Goal: Information Seeking & Learning: Find specific fact

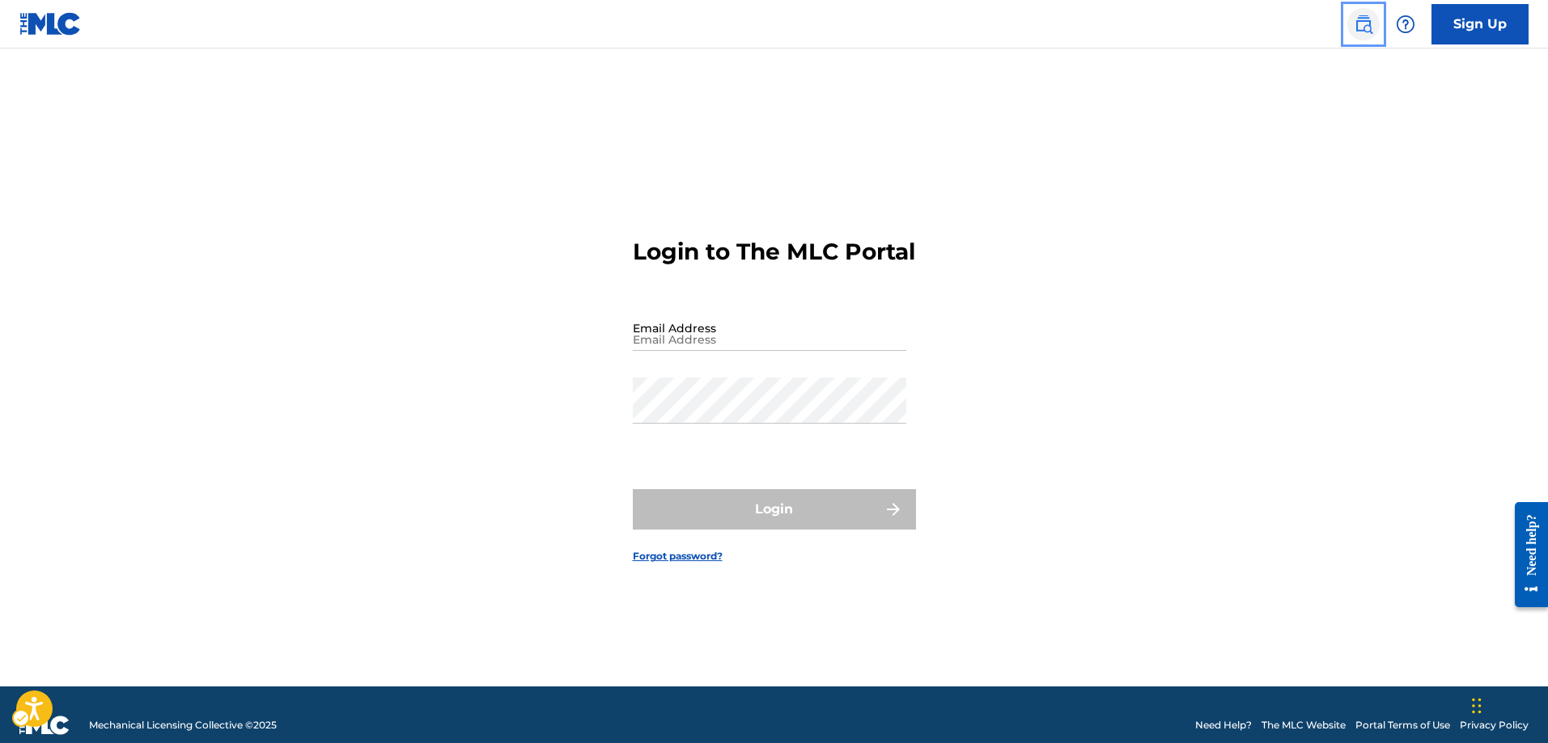
click at [1368, 28] on img "Page Menu" at bounding box center [1362, 24] width 19 height 19
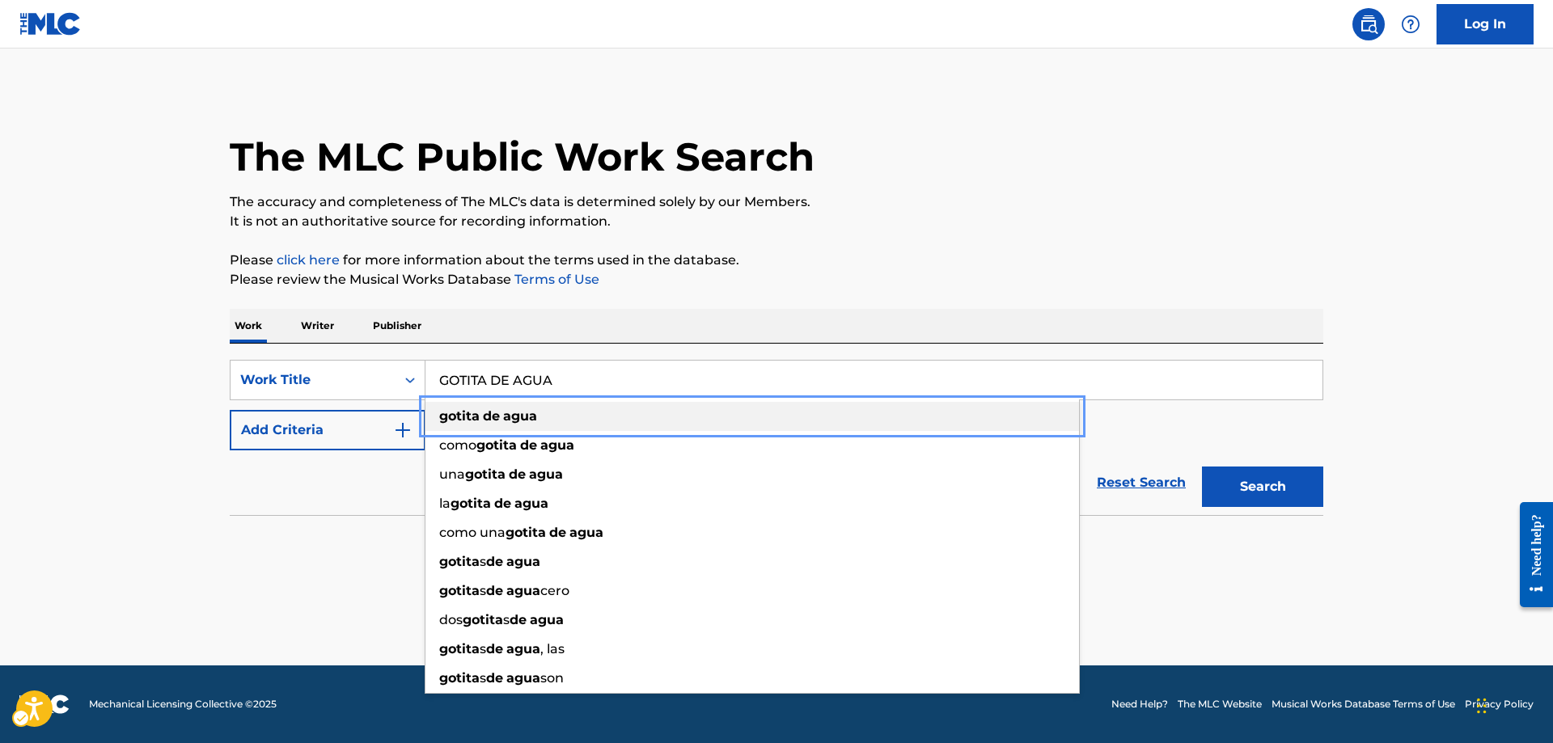
click at [453, 411] on strong "gotita" at bounding box center [459, 416] width 40 height 15
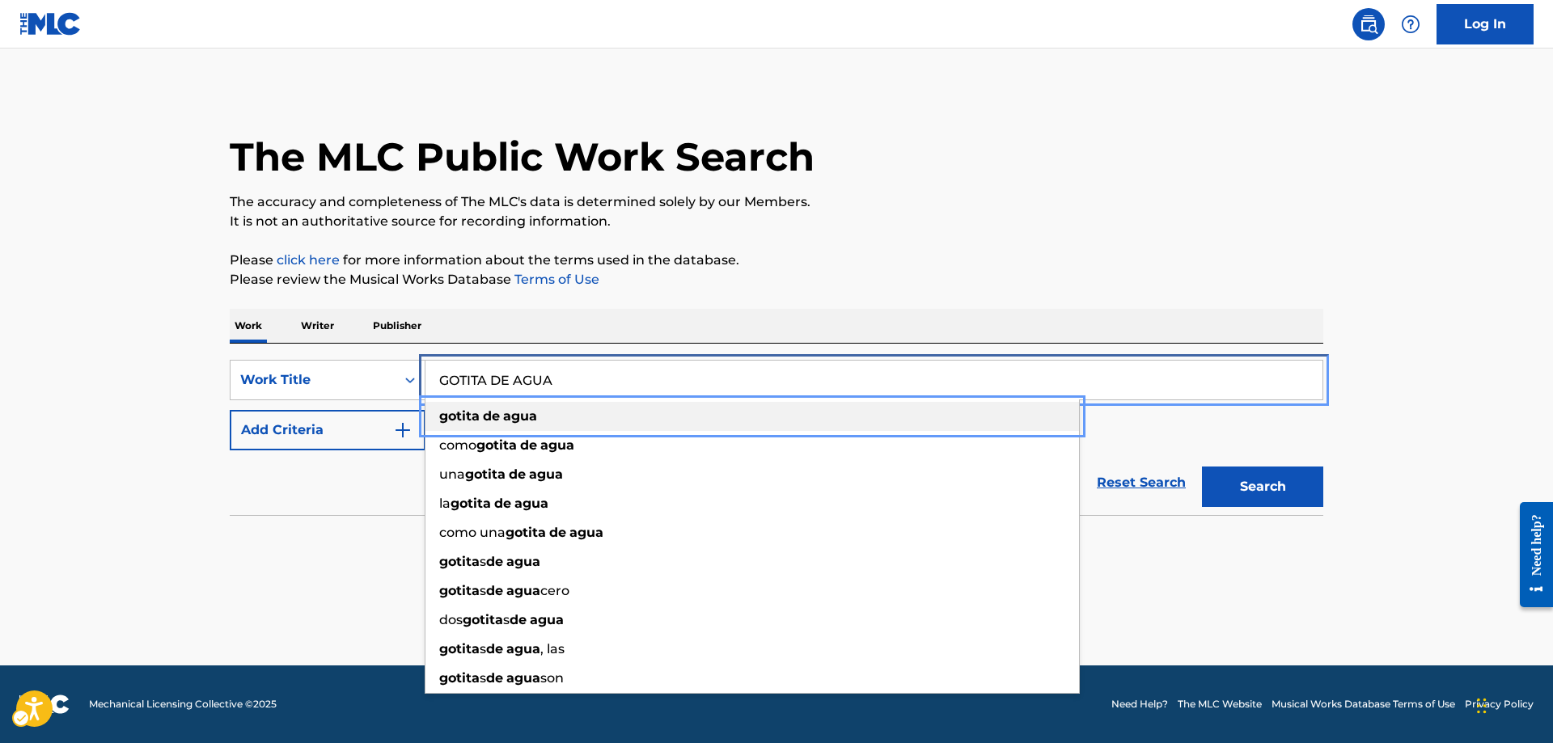
type input "gotita de agua"
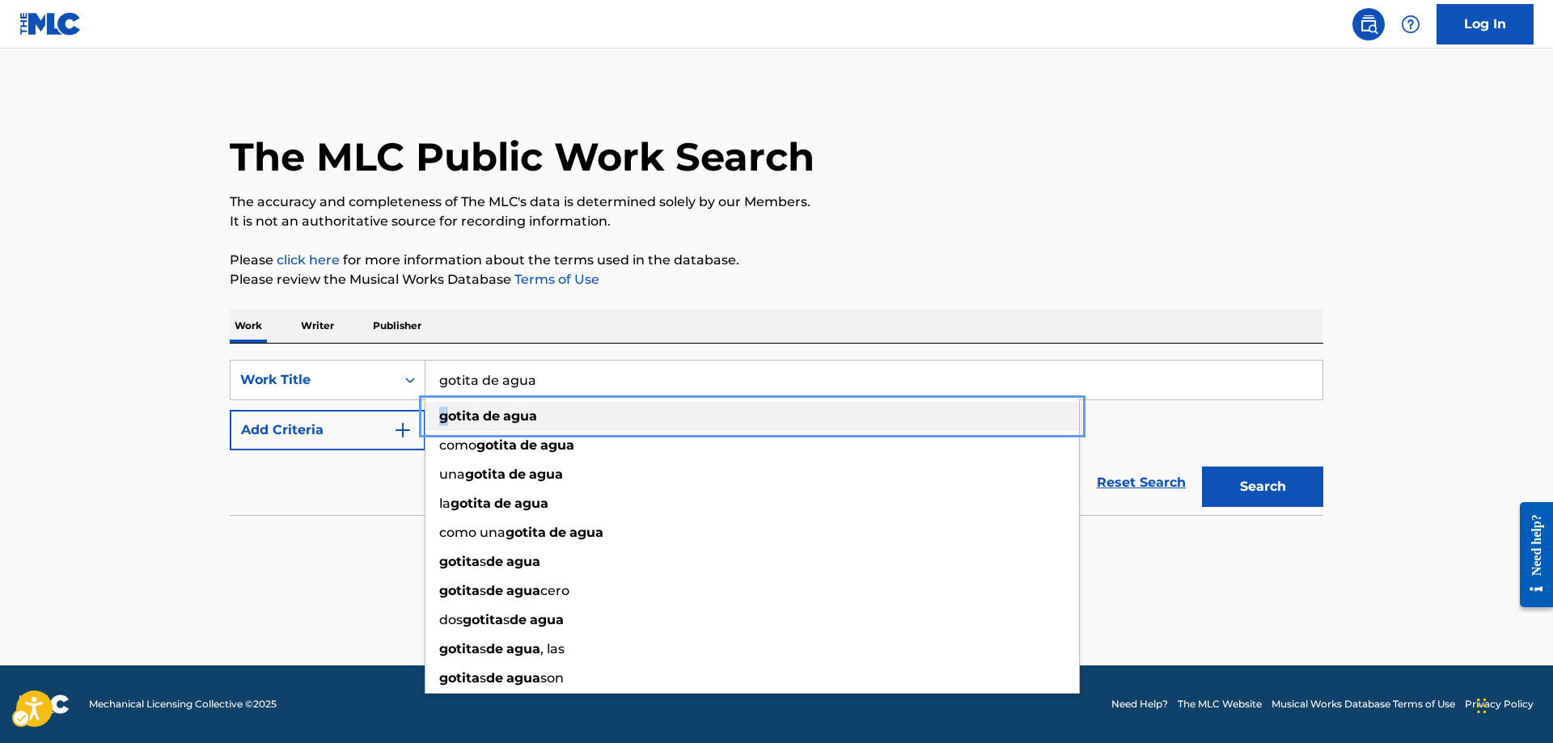
click at [447, 415] on strong "gotita" at bounding box center [459, 416] width 40 height 15
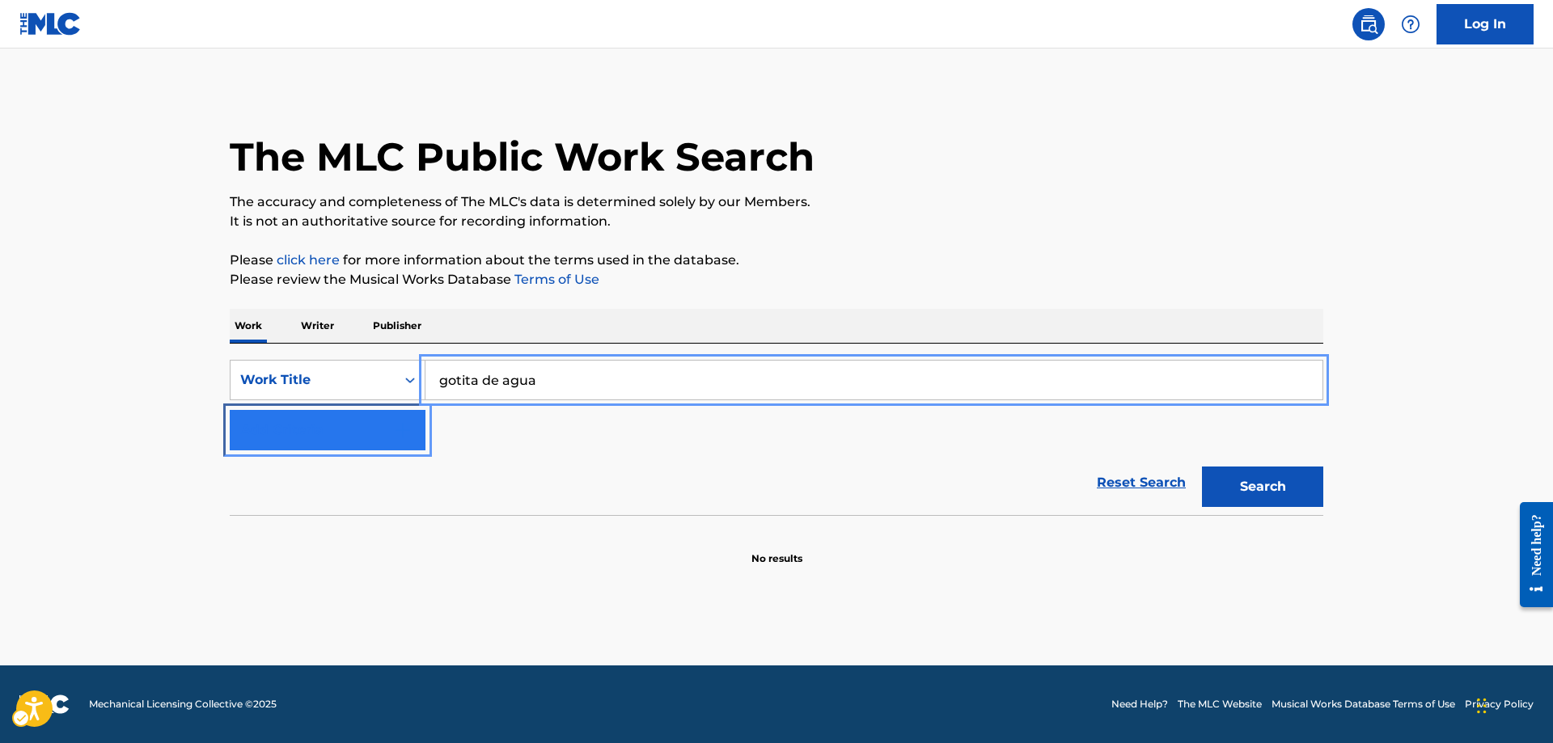
click at [404, 428] on img "Search Form" at bounding box center [402, 430] width 19 height 19
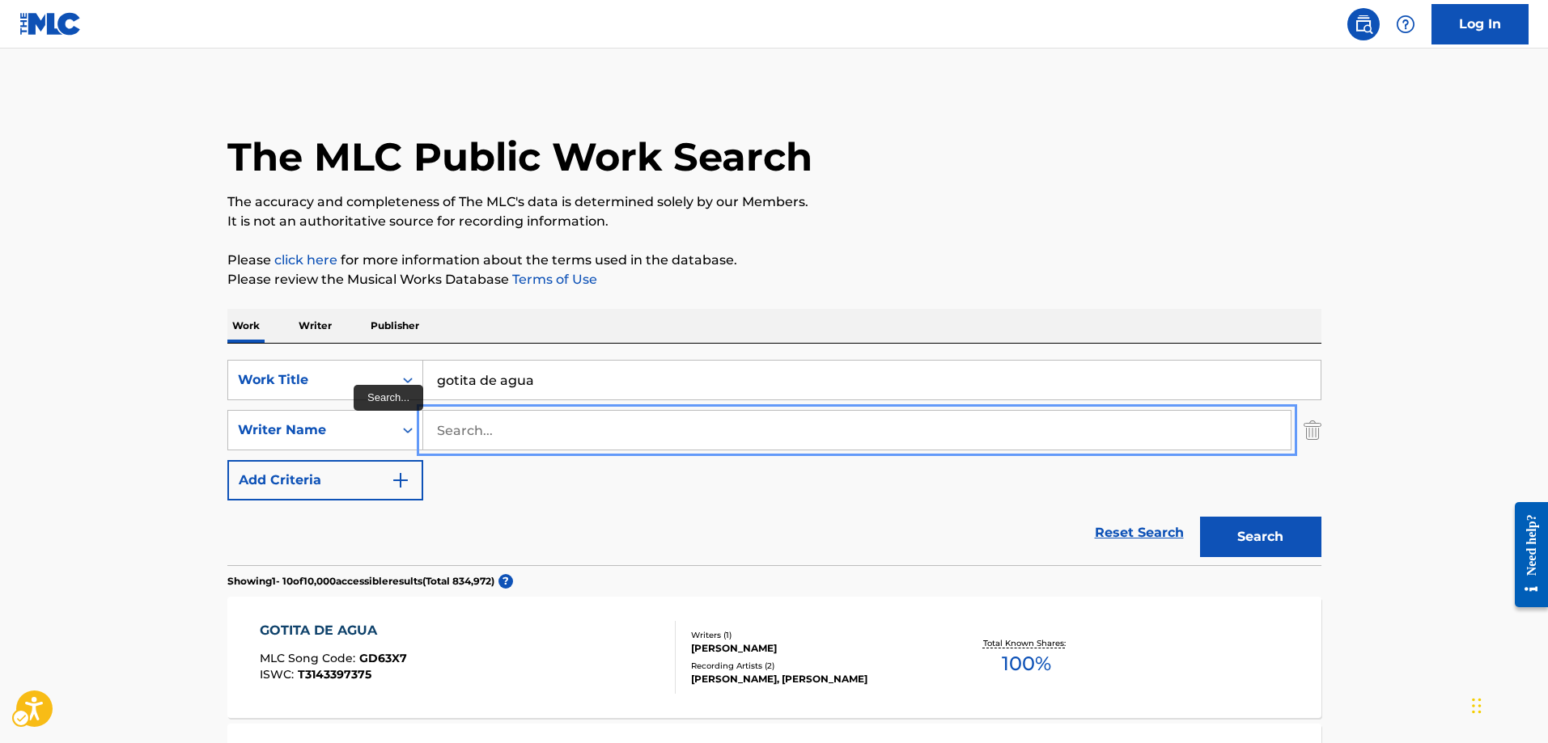
drag, startPoint x: 510, startPoint y: 427, endPoint x: 435, endPoint y: 426, distance: 74.4
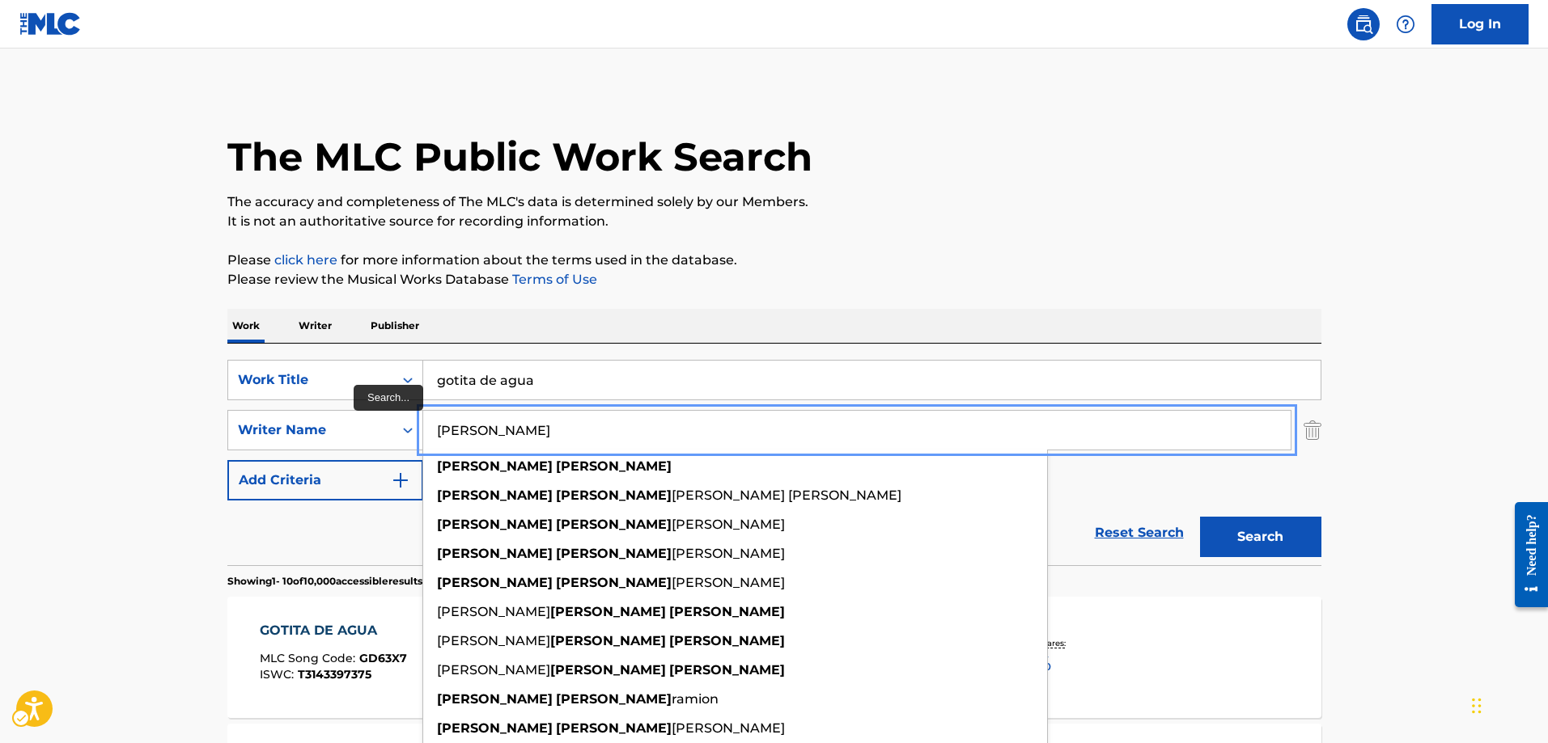
type input "[PERSON_NAME]"
click at [227, 460] on button "Add Criteria" at bounding box center [325, 480] width 196 height 40
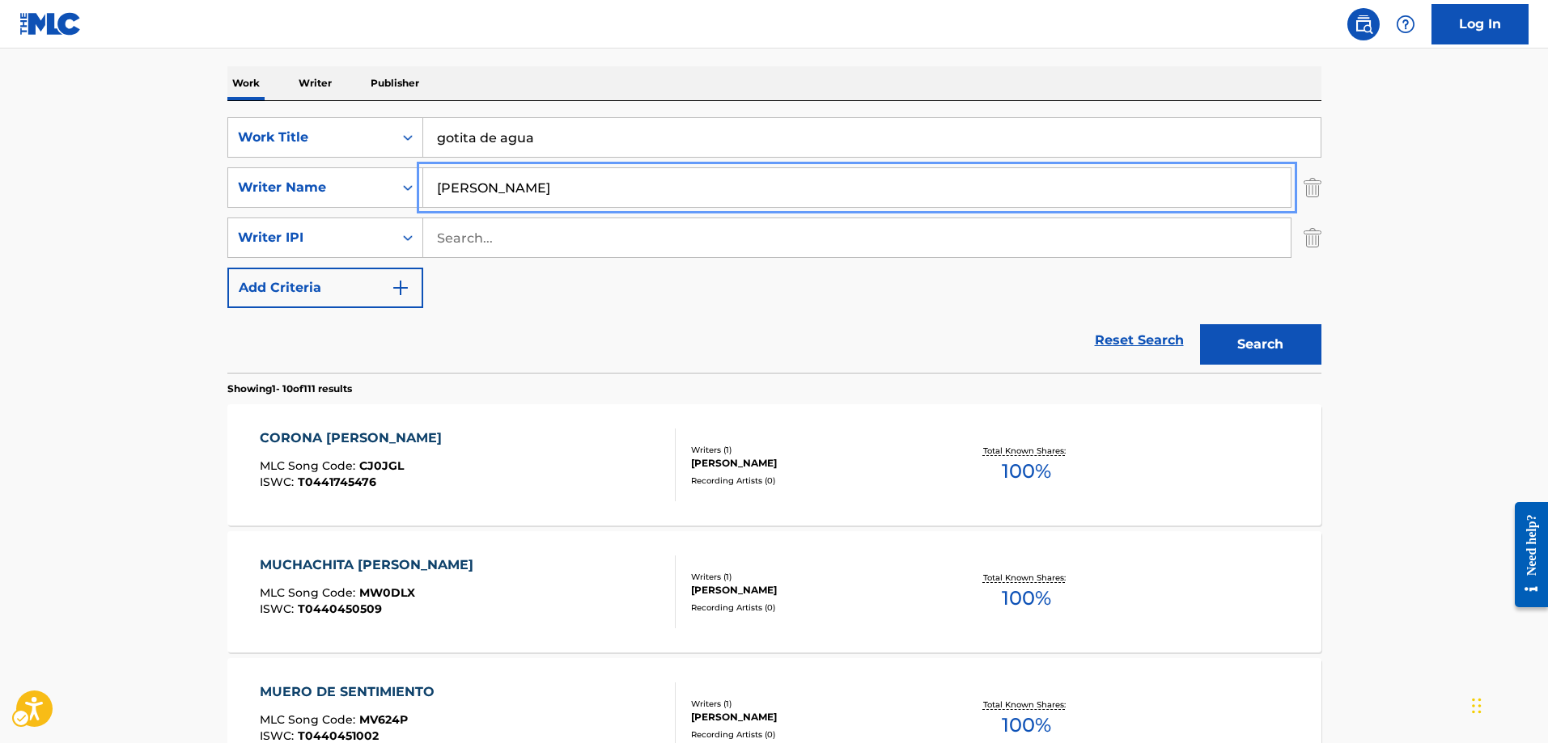
scroll to position [162, 0]
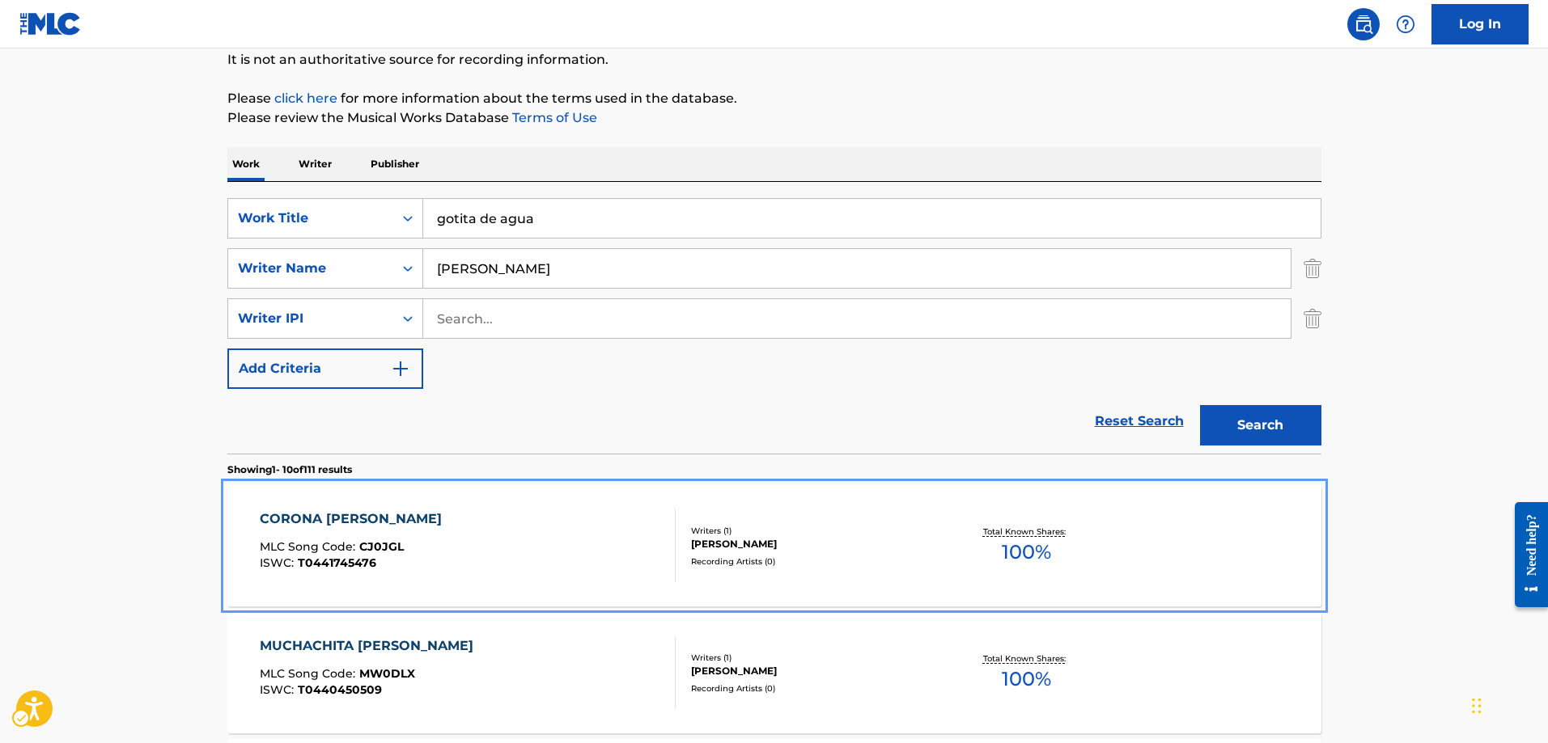
click at [388, 544] on span "CJ0JGL" at bounding box center [381, 547] width 44 height 15
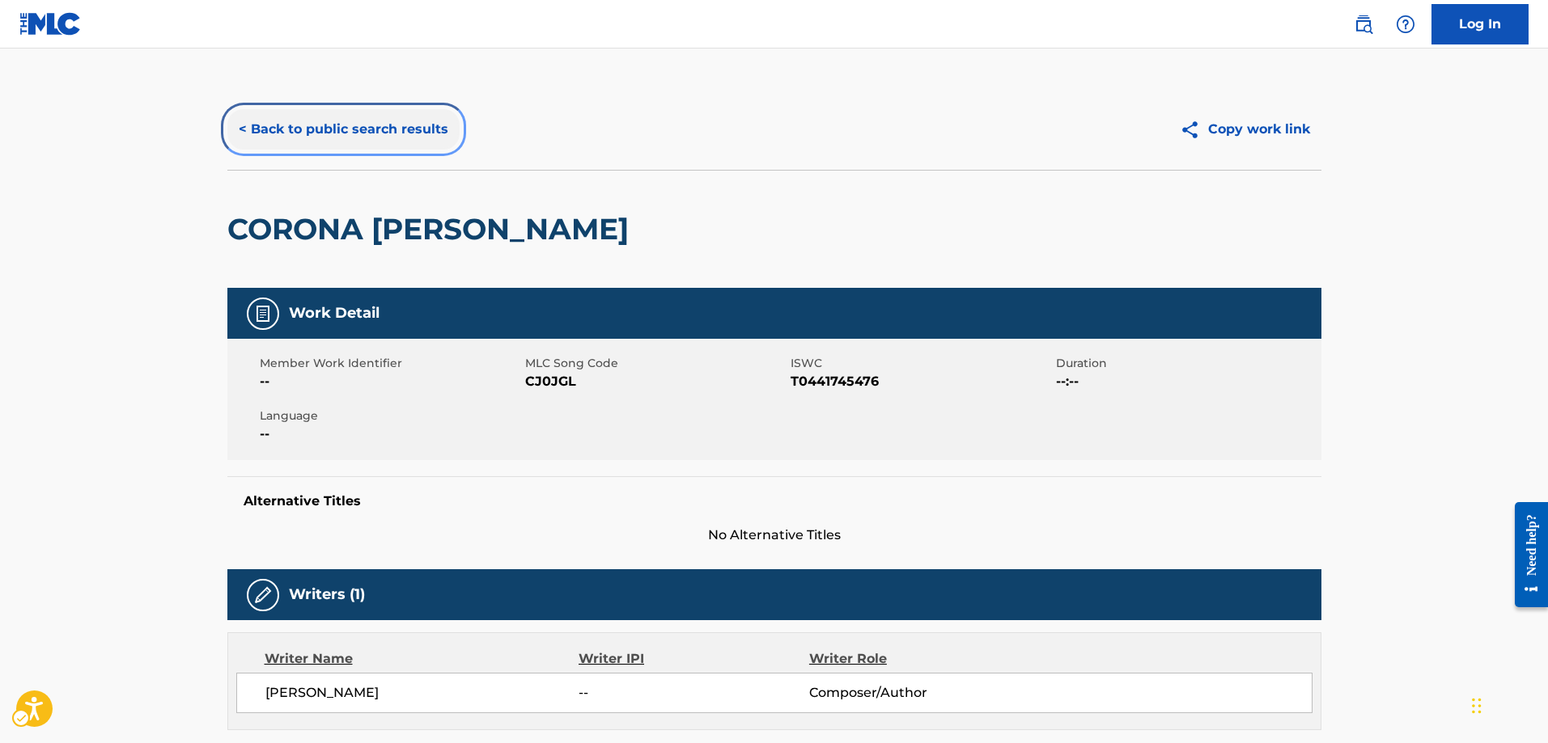
click at [239, 128] on button "< Back to public search results" at bounding box center [343, 129] width 232 height 40
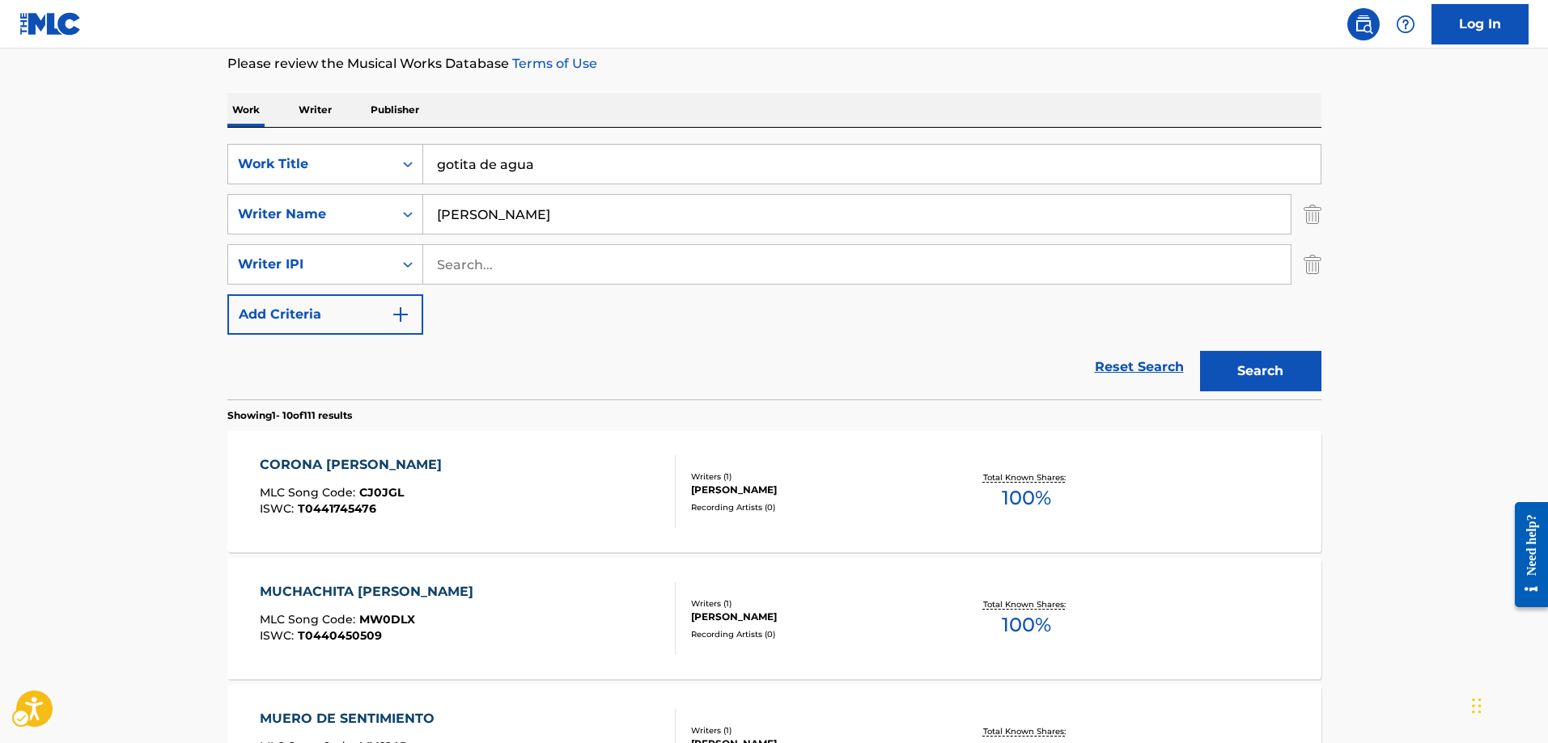
scroll to position [243, 0]
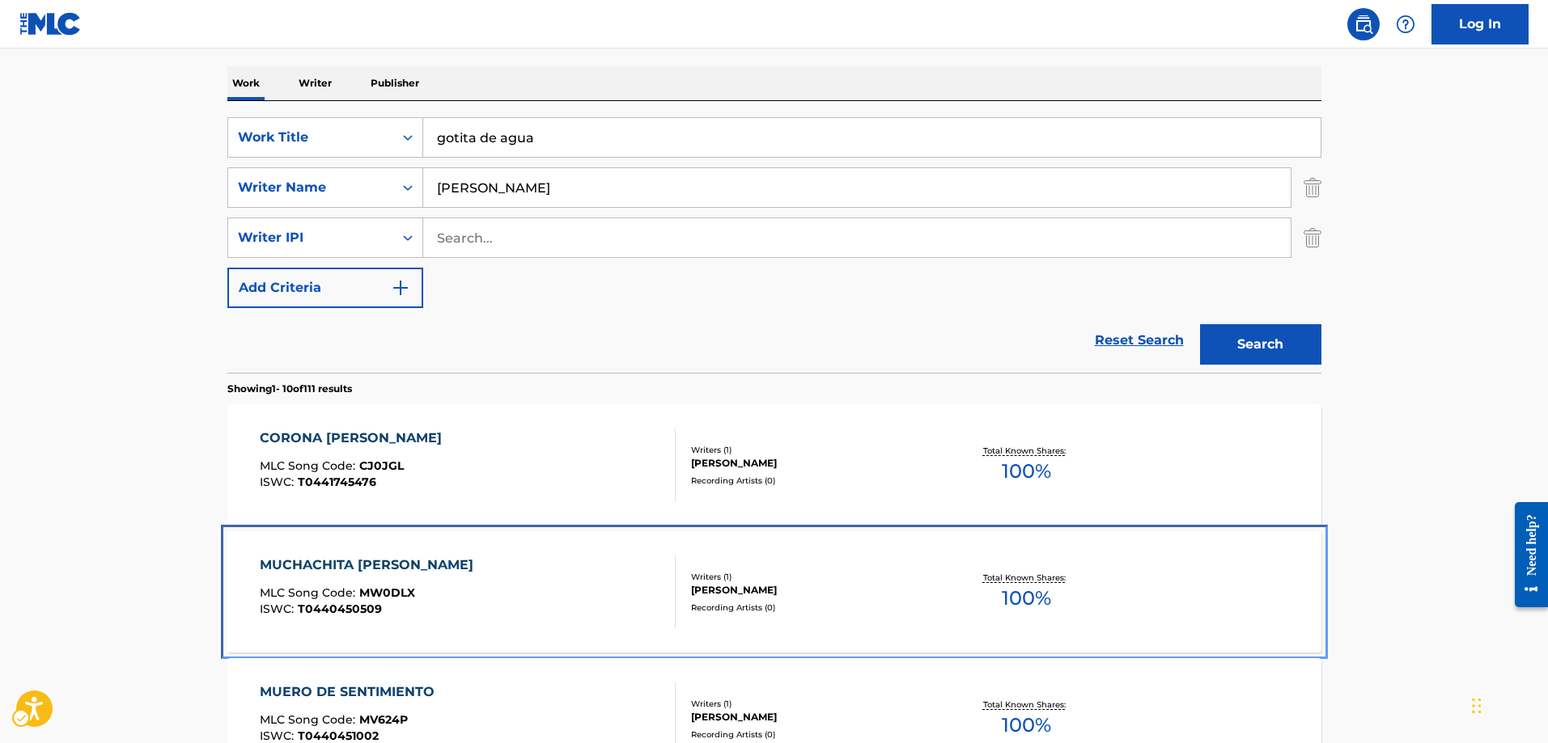
click at [400, 596] on span "MW0DLX" at bounding box center [387, 593] width 56 height 15
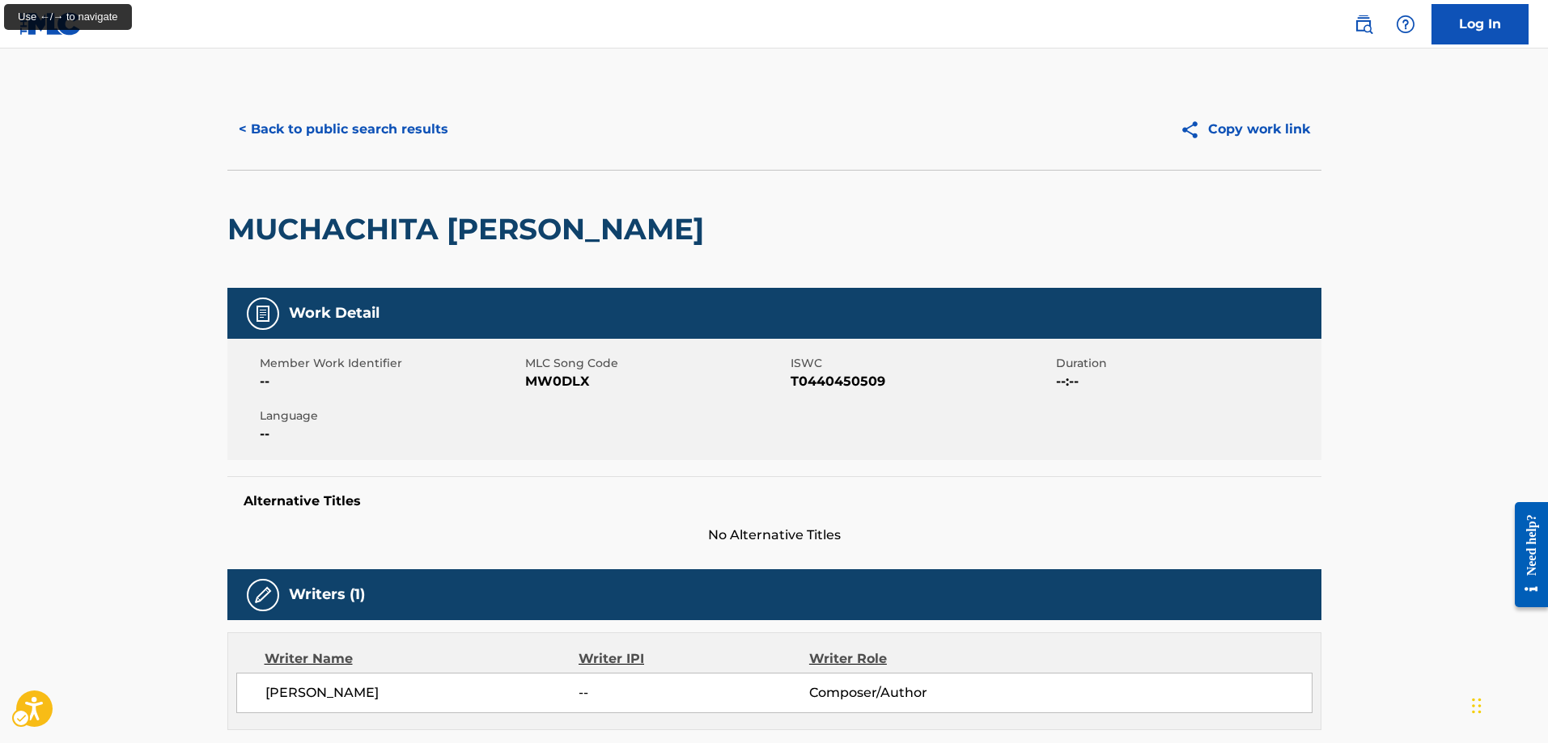
scroll to position [243, 0]
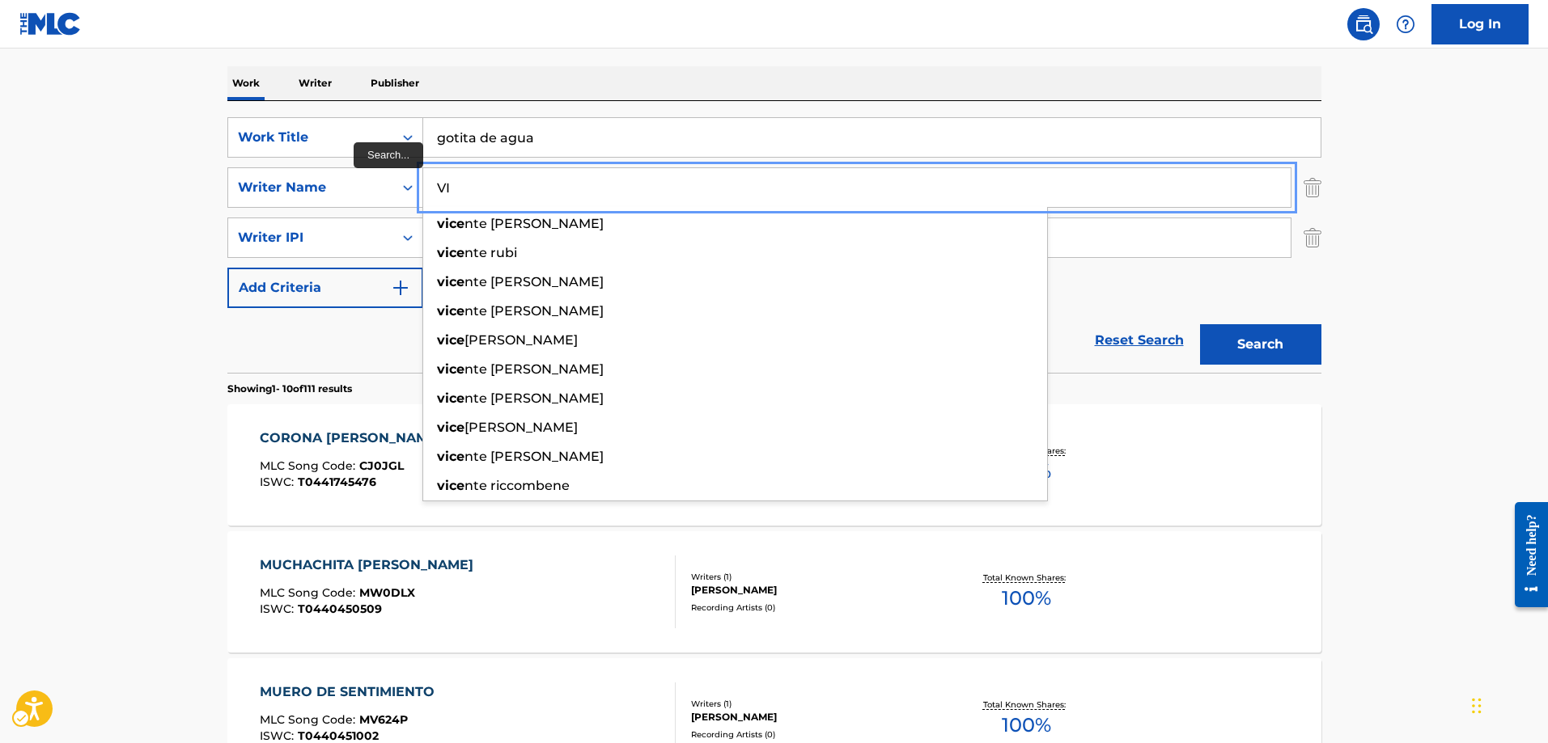
type input "V"
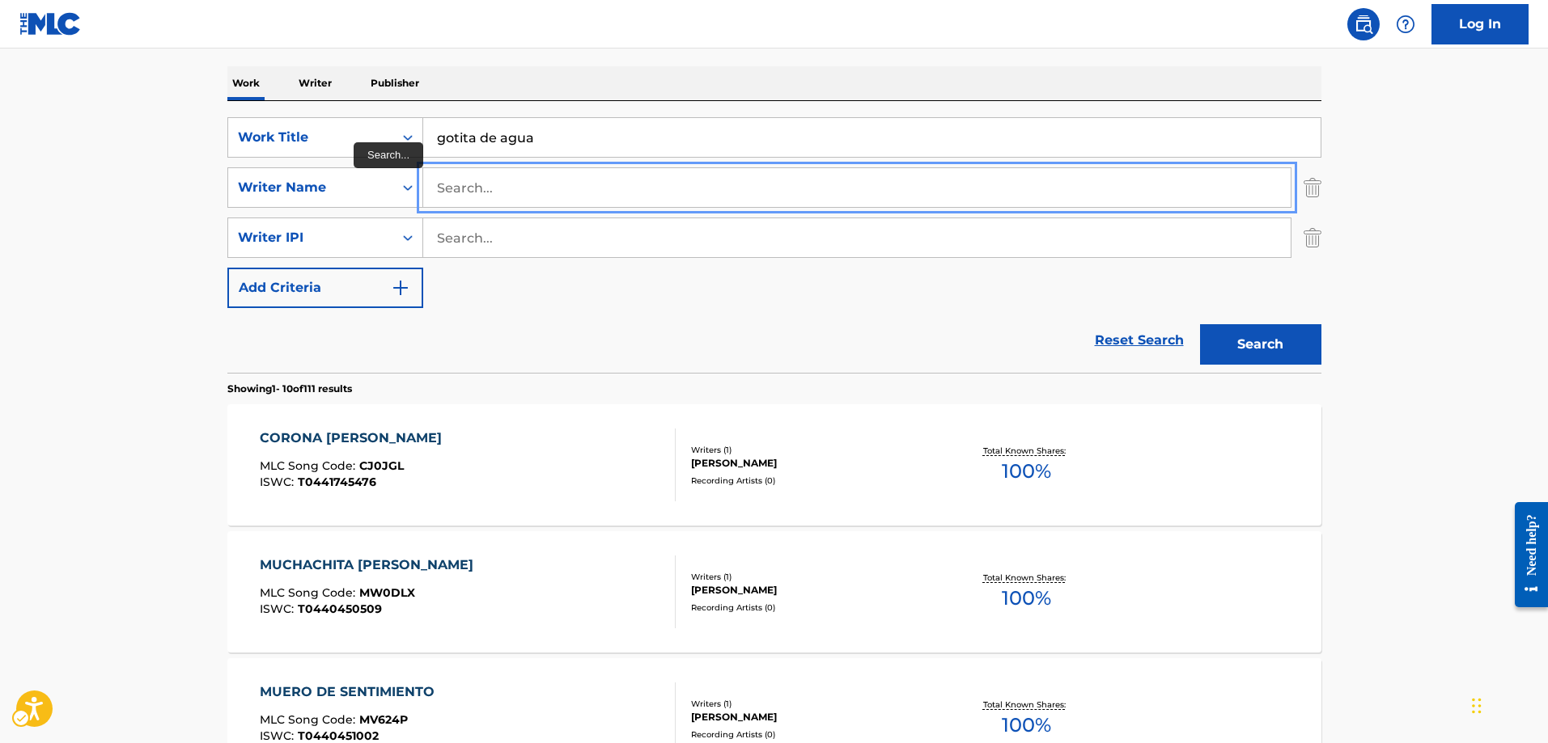
click at [1200, 324] on button "Search" at bounding box center [1260, 344] width 121 height 40
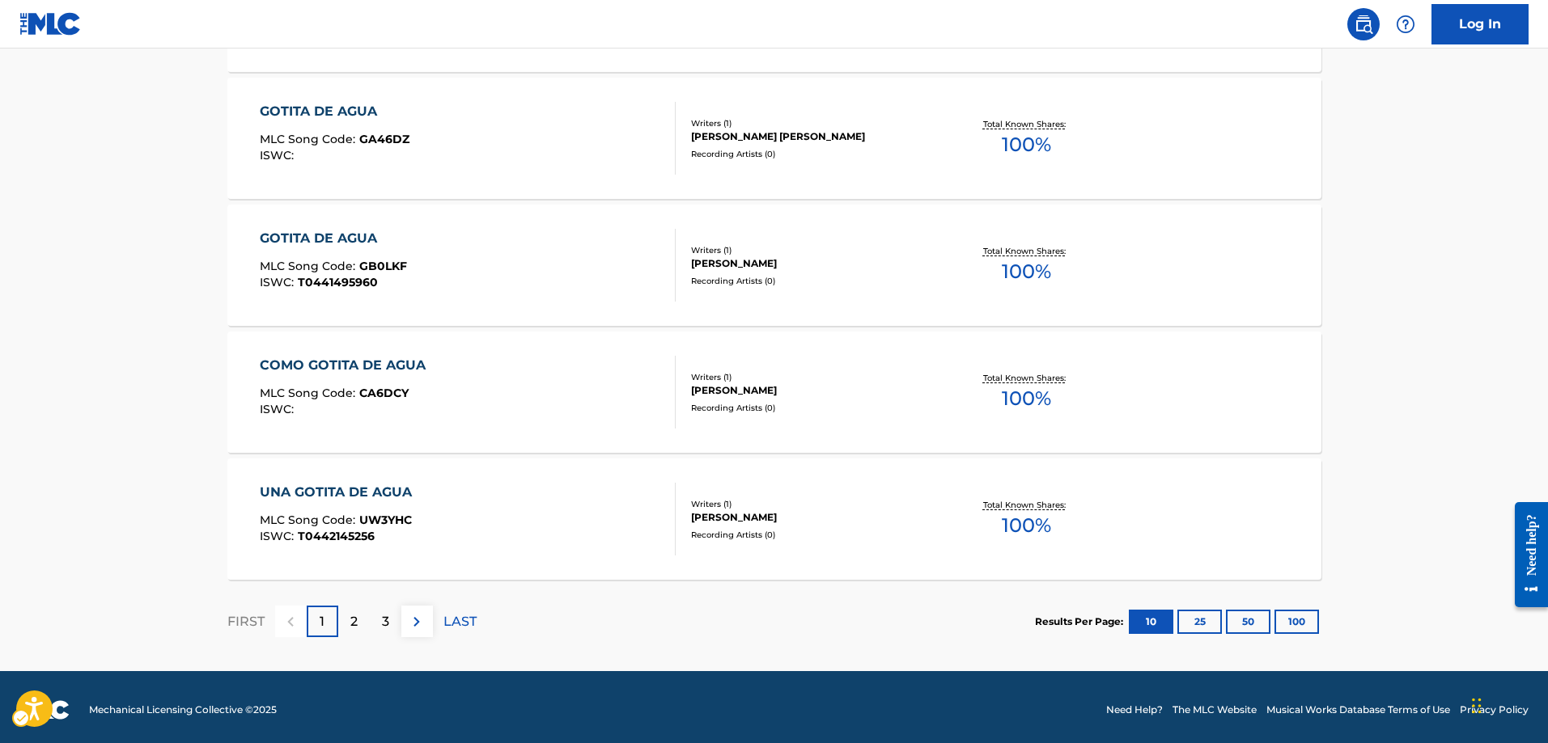
scroll to position [1337, 0]
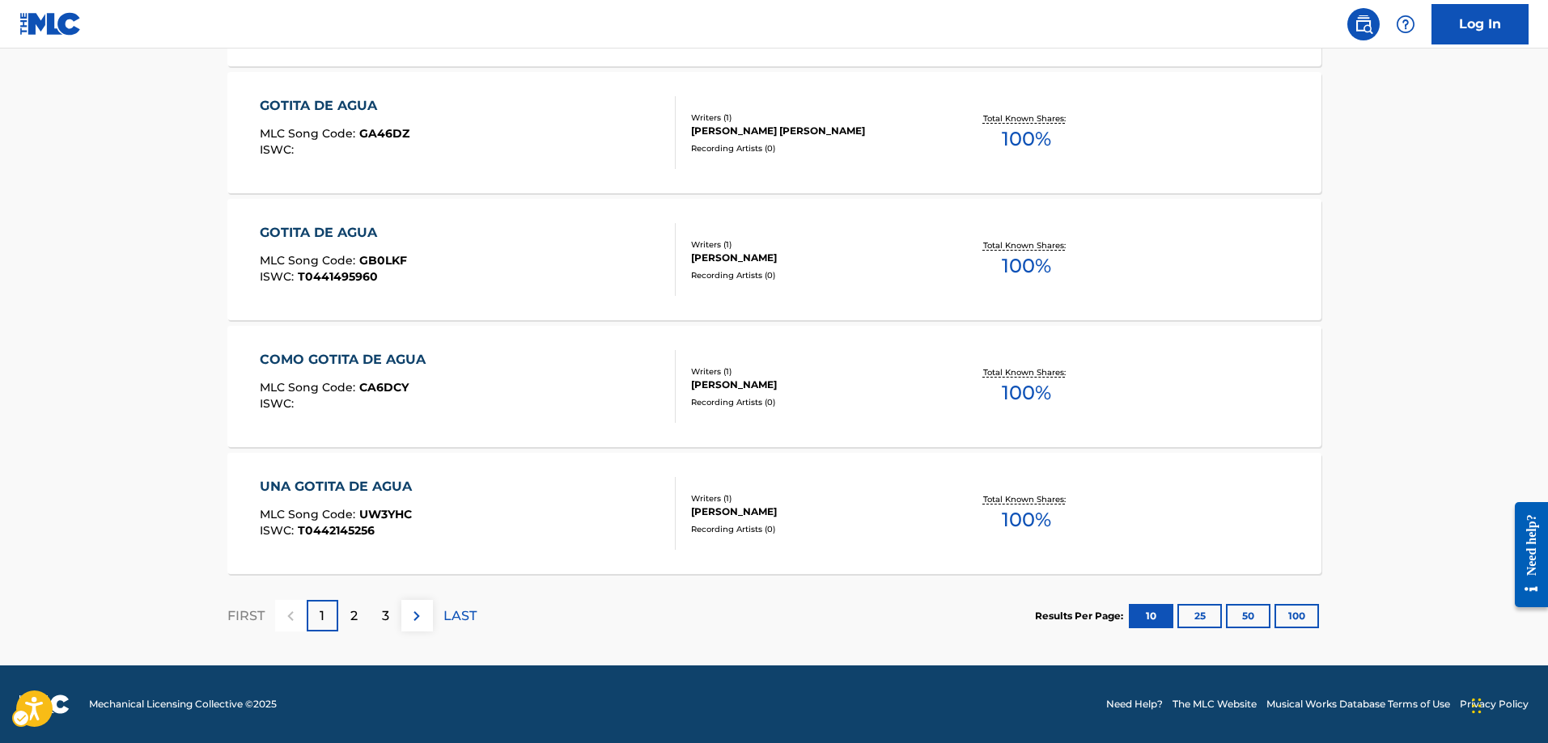
click at [359, 616] on div "2" at bounding box center [354, 616] width 32 height 32
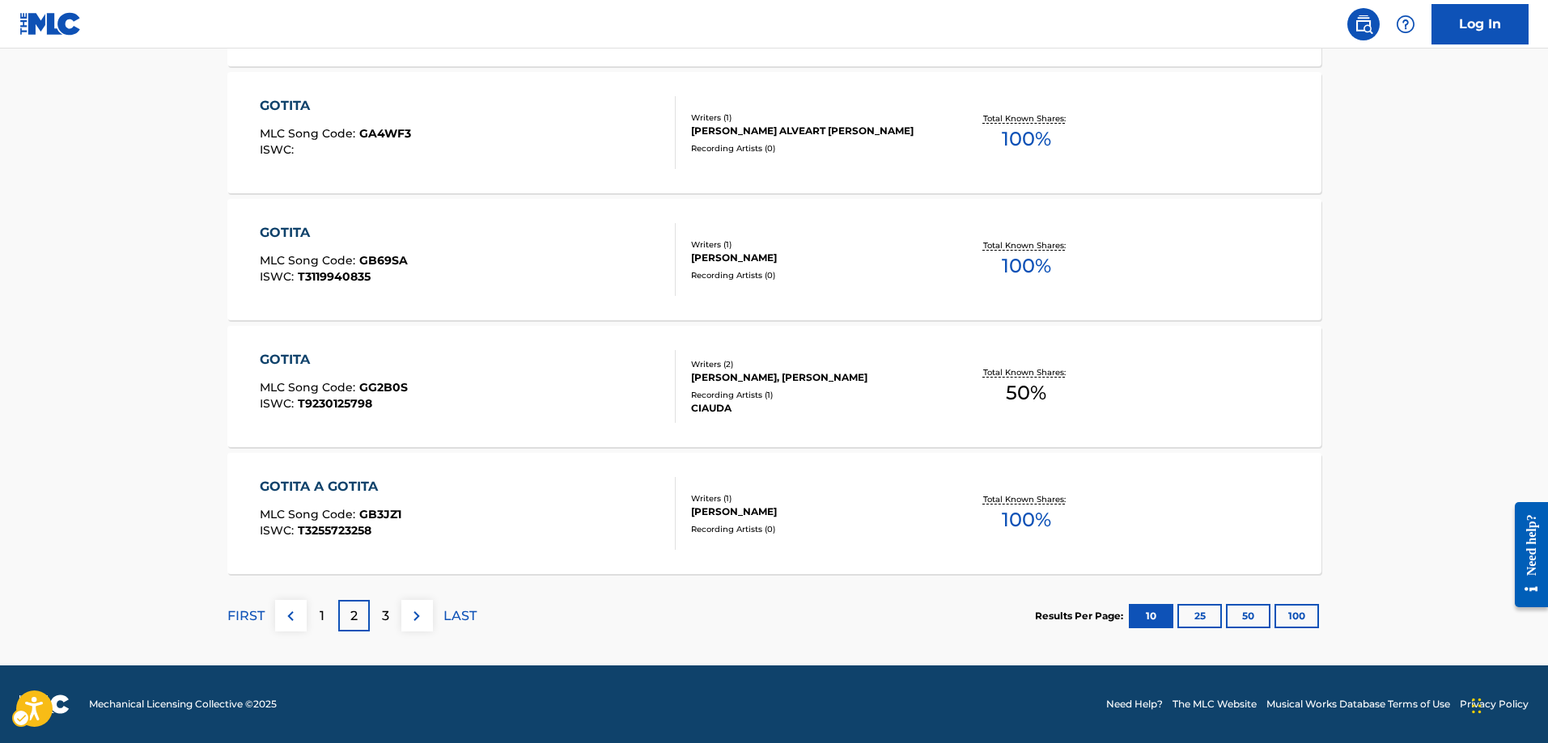
click at [382, 615] on p "3" at bounding box center [385, 616] width 7 height 19
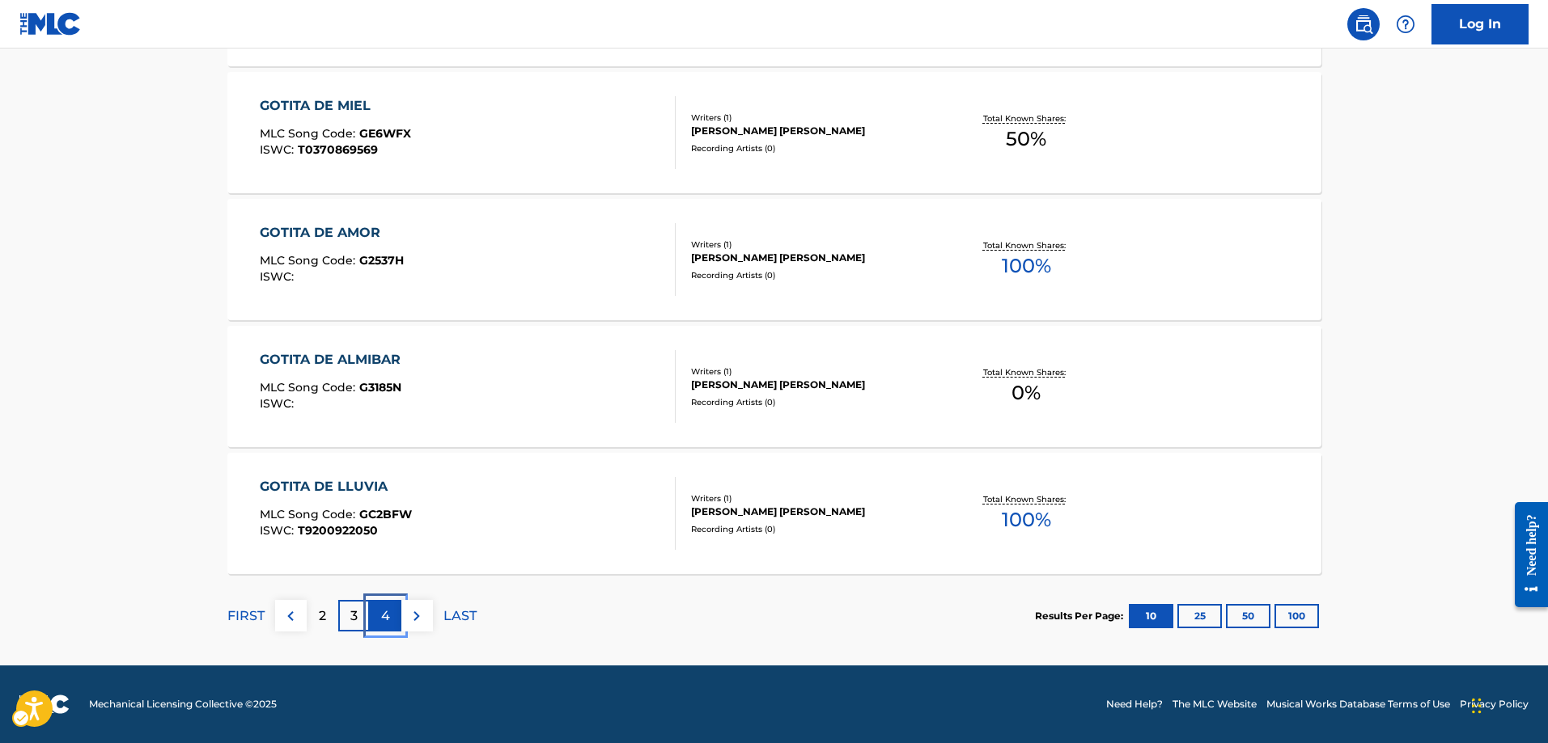
click at [382, 615] on p "4" at bounding box center [385, 616] width 9 height 19
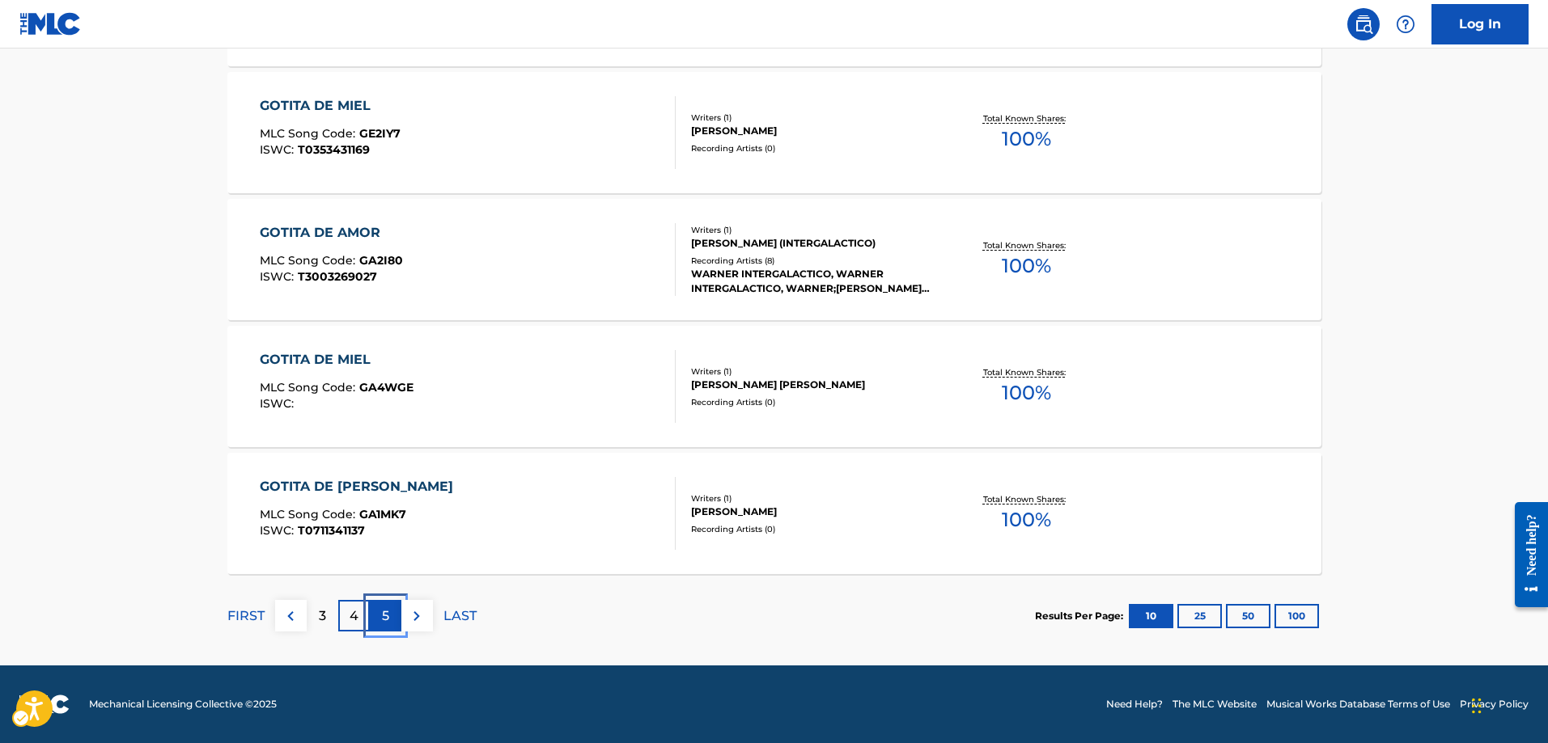
click at [382, 615] on p "5" at bounding box center [385, 616] width 7 height 19
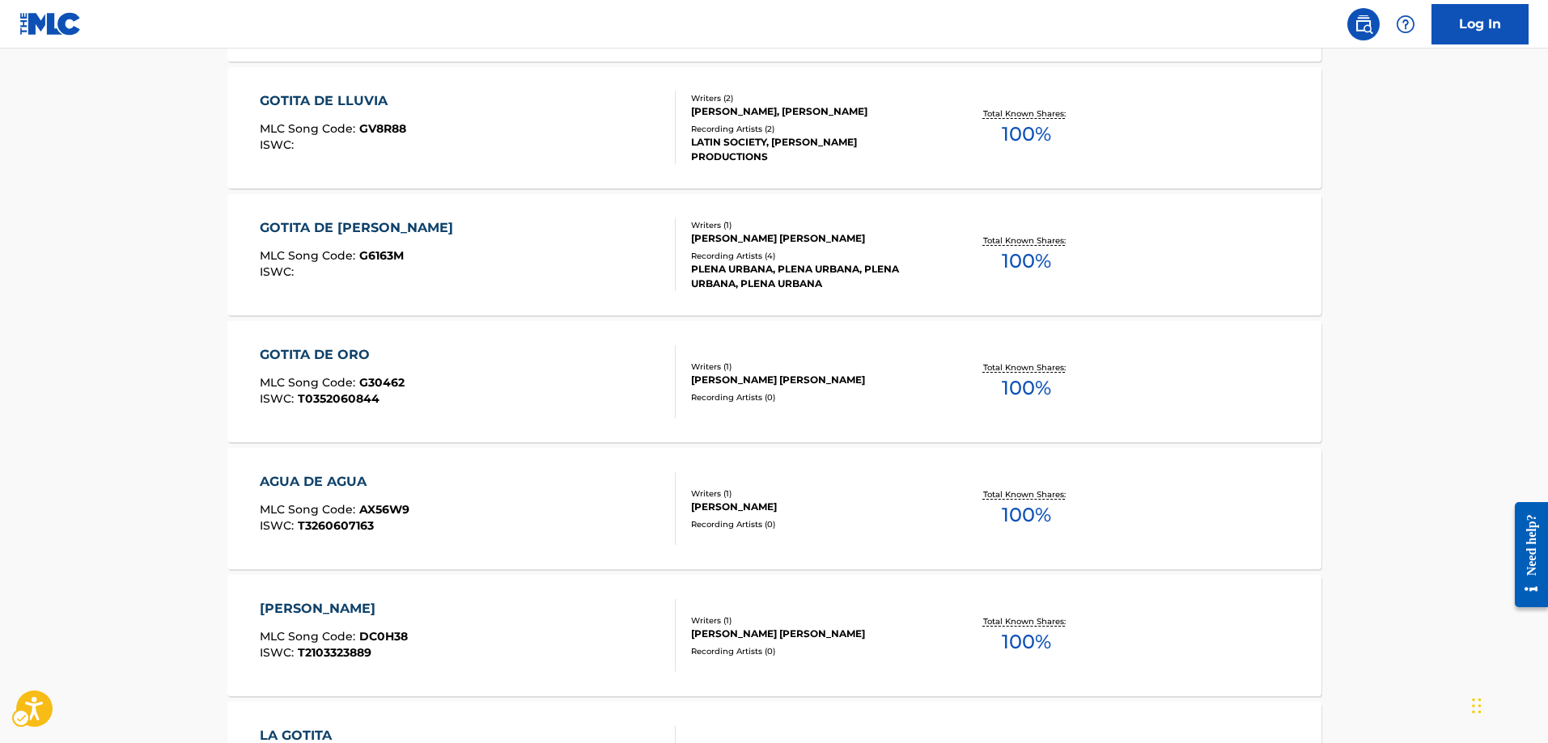
scroll to position [933, 0]
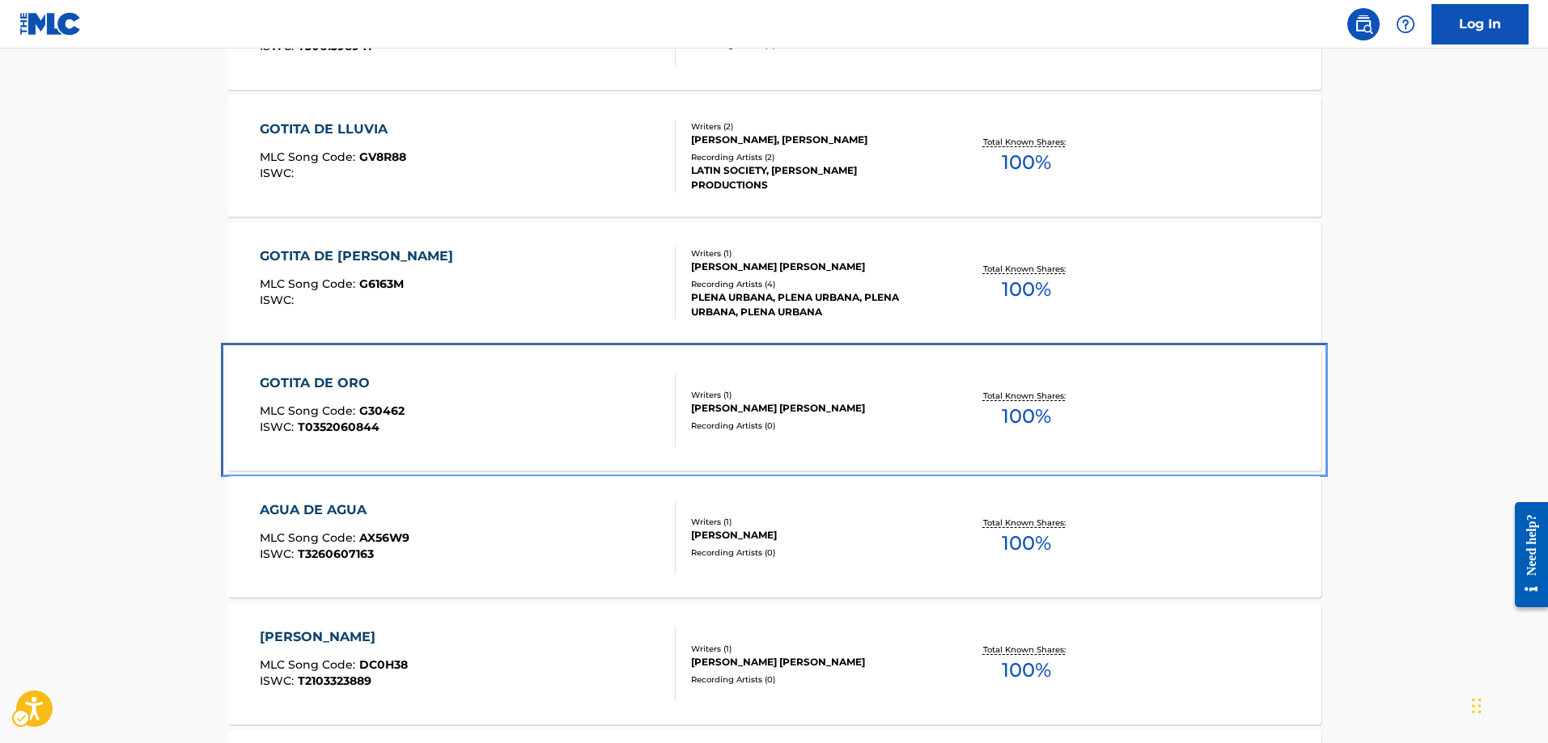
click at [379, 411] on span "G30462" at bounding box center [381, 411] width 45 height 15
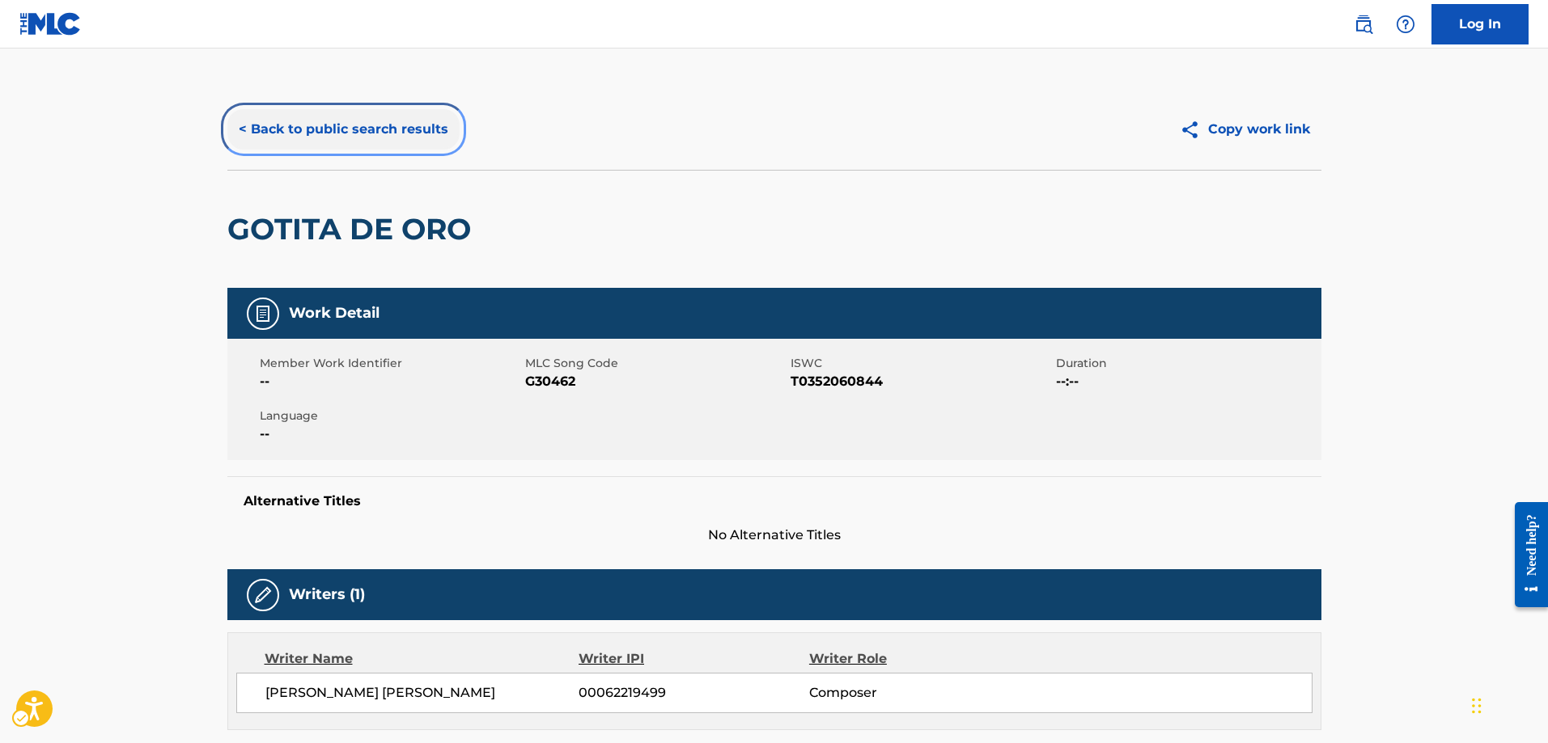
click at [241, 129] on button "< Back to public search results" at bounding box center [343, 129] width 232 height 40
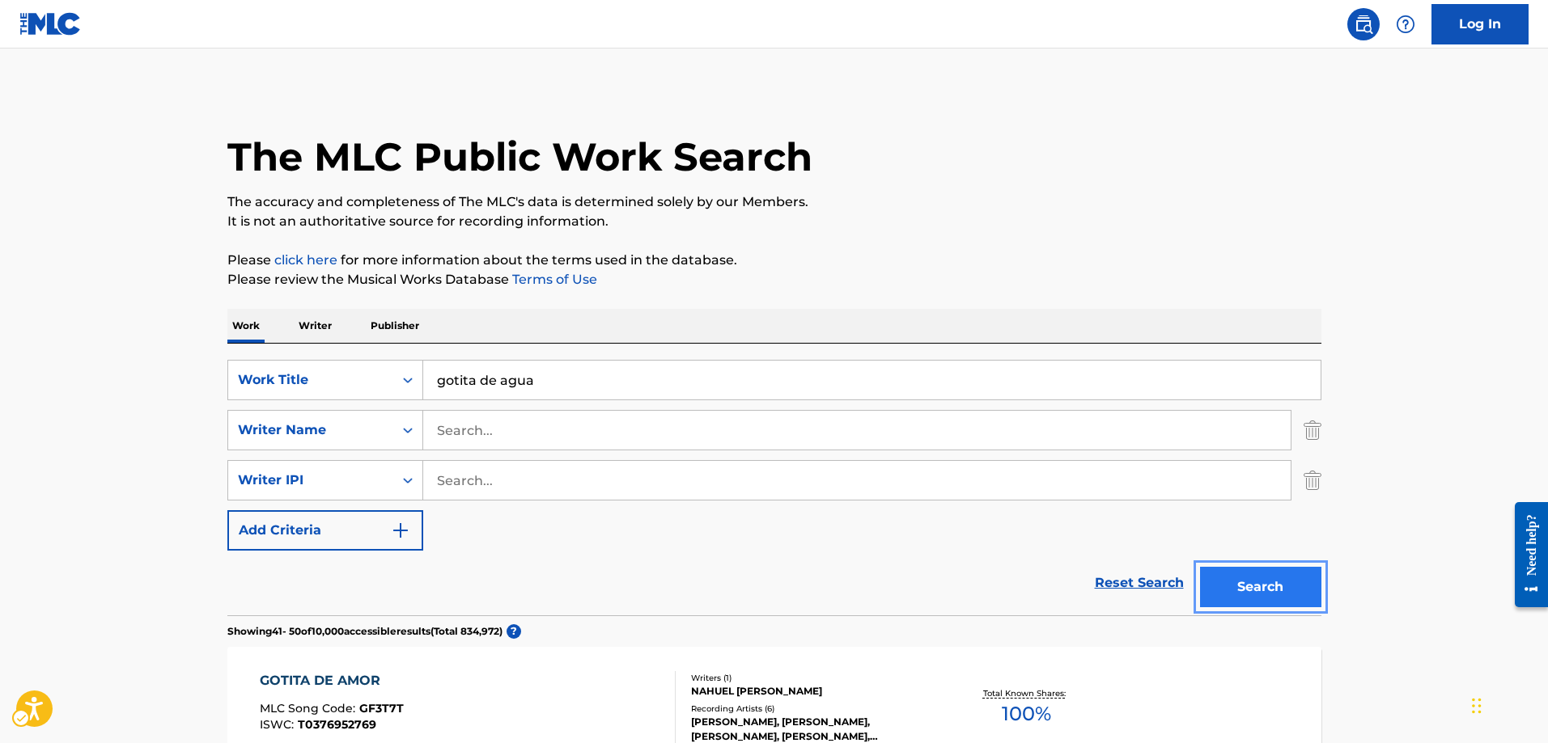
click at [1234, 587] on button "Search" at bounding box center [1260, 587] width 121 height 40
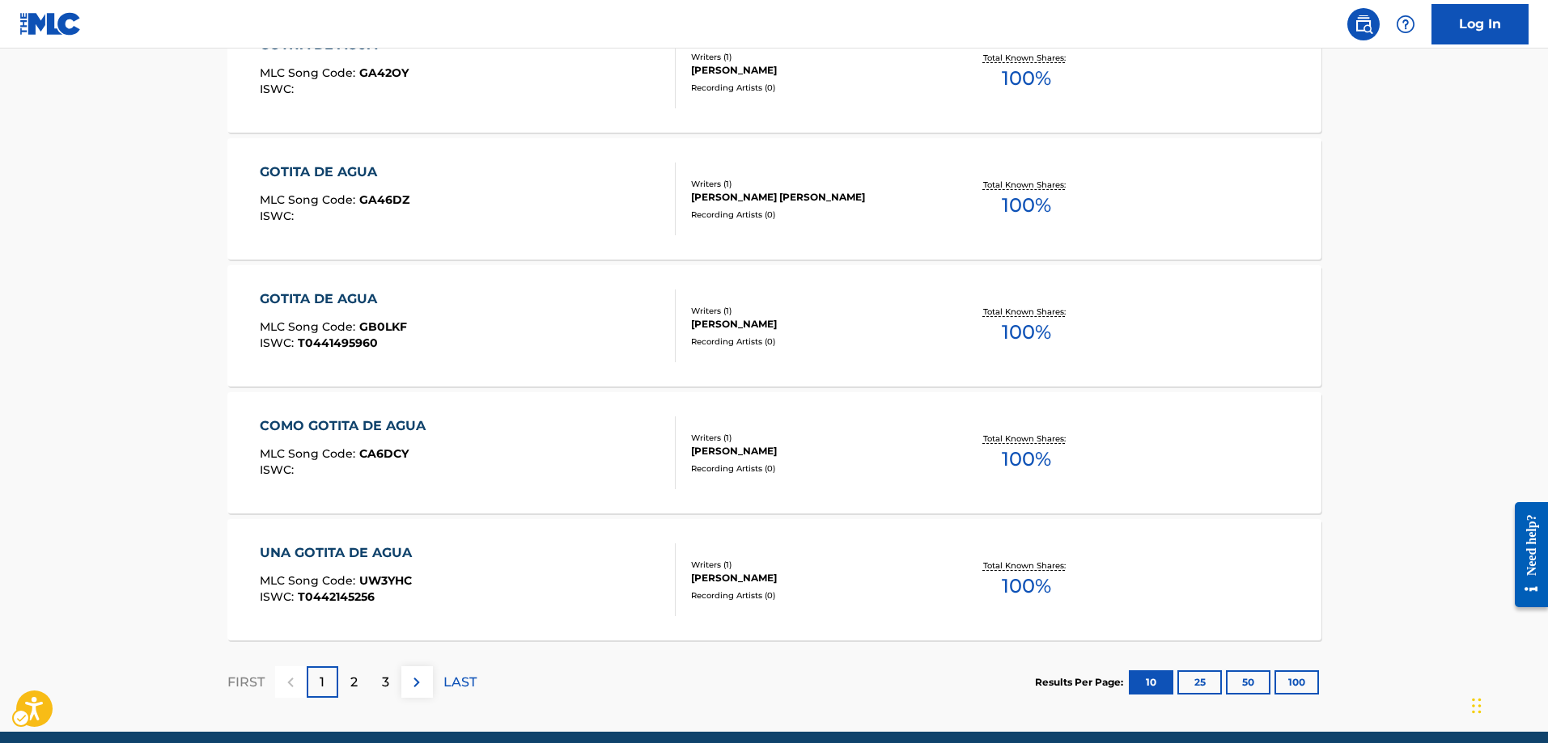
scroll to position [1234, 0]
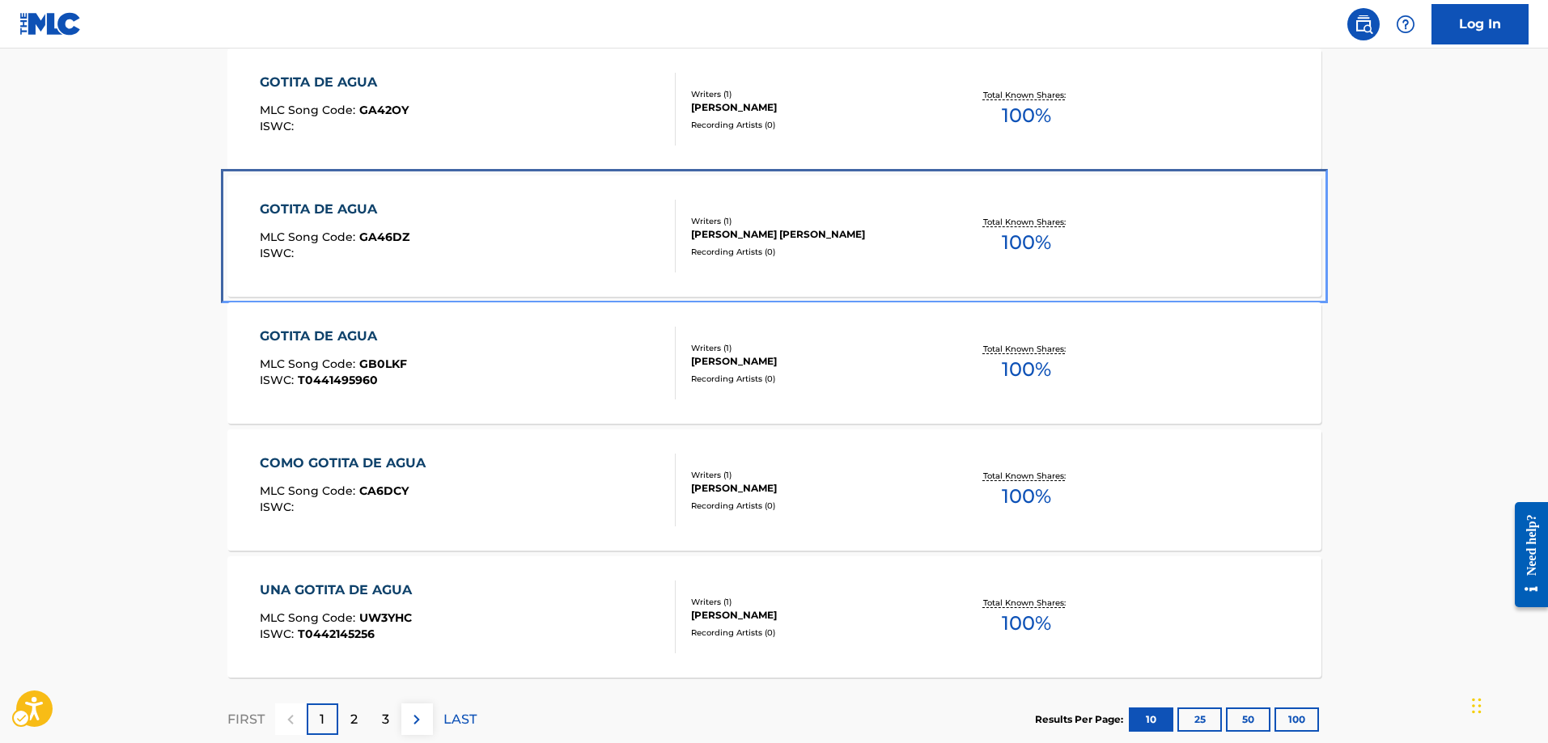
click at [380, 238] on span "GA46DZ" at bounding box center [384, 237] width 50 height 15
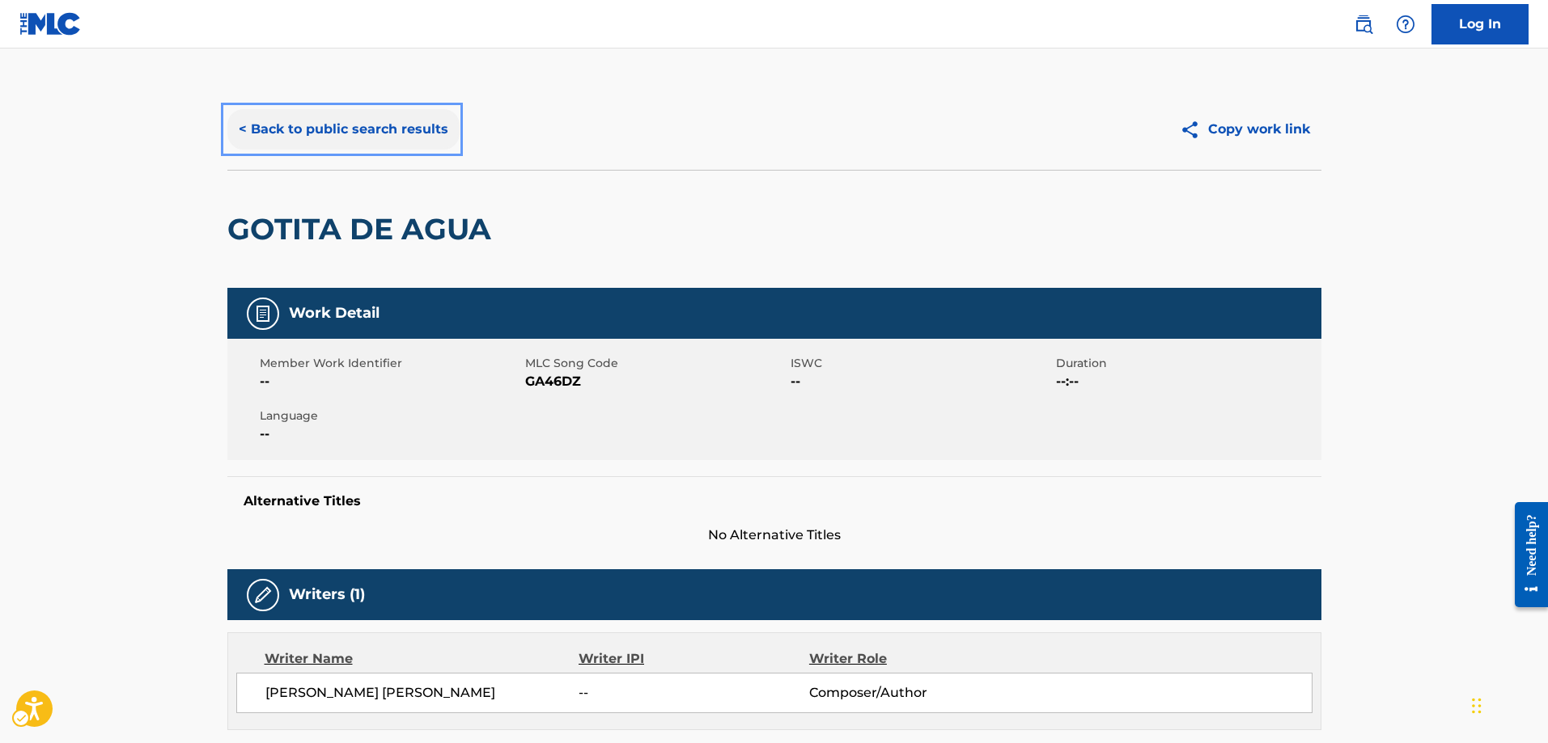
click at [244, 133] on button "< Back to public search results" at bounding box center [343, 129] width 232 height 40
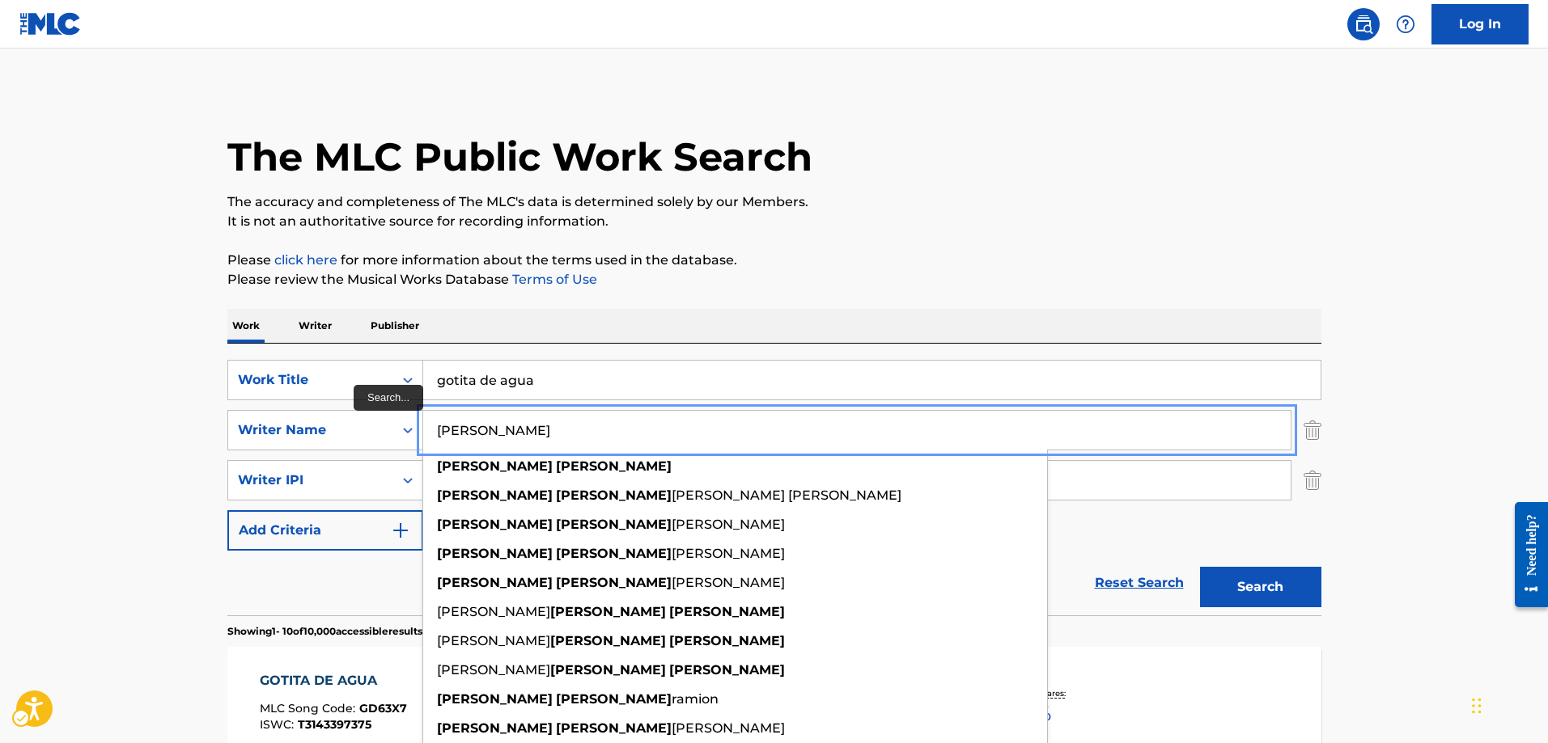
type input "[PERSON_NAME]"
click at [1200, 567] on button "Search" at bounding box center [1260, 587] width 121 height 40
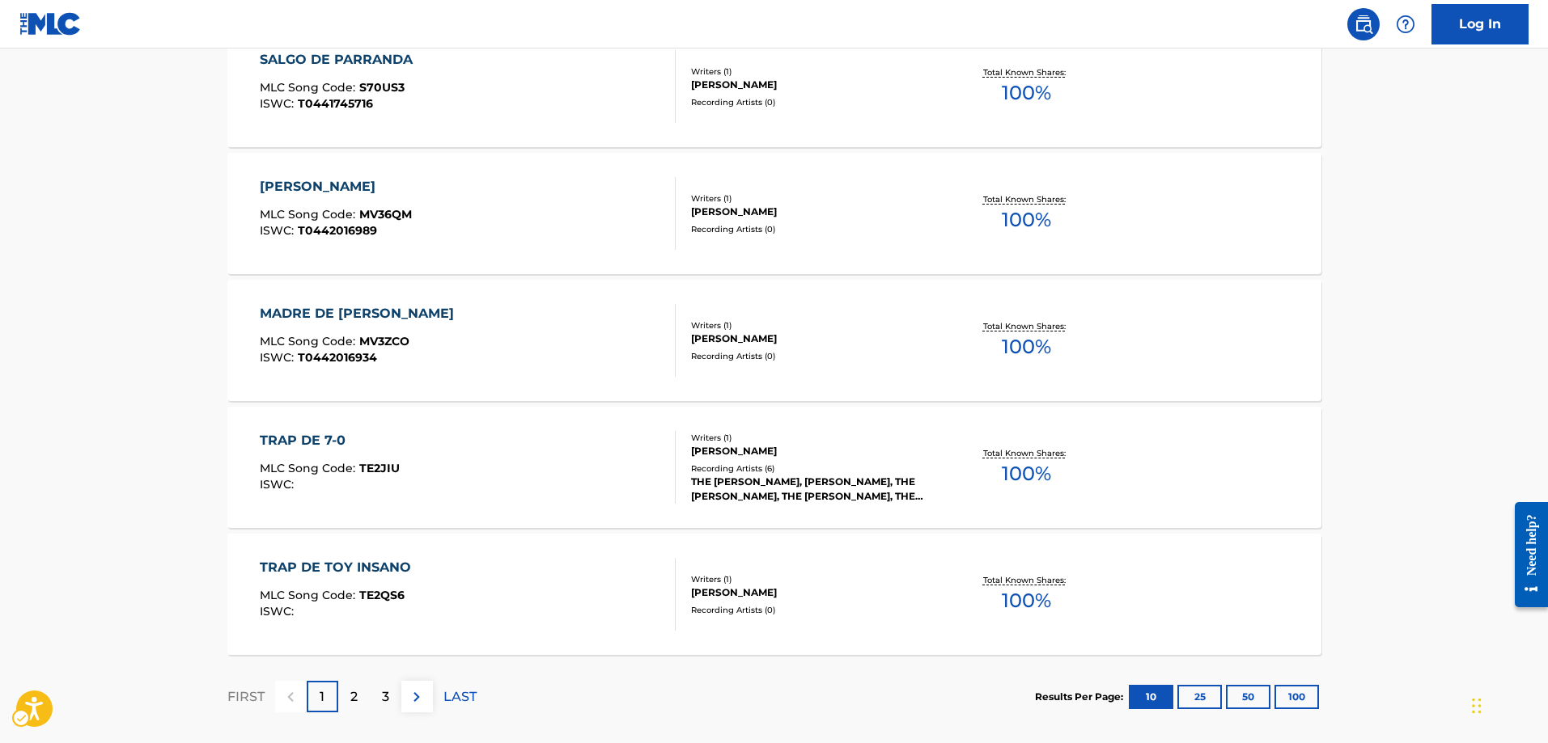
scroll to position [1294, 0]
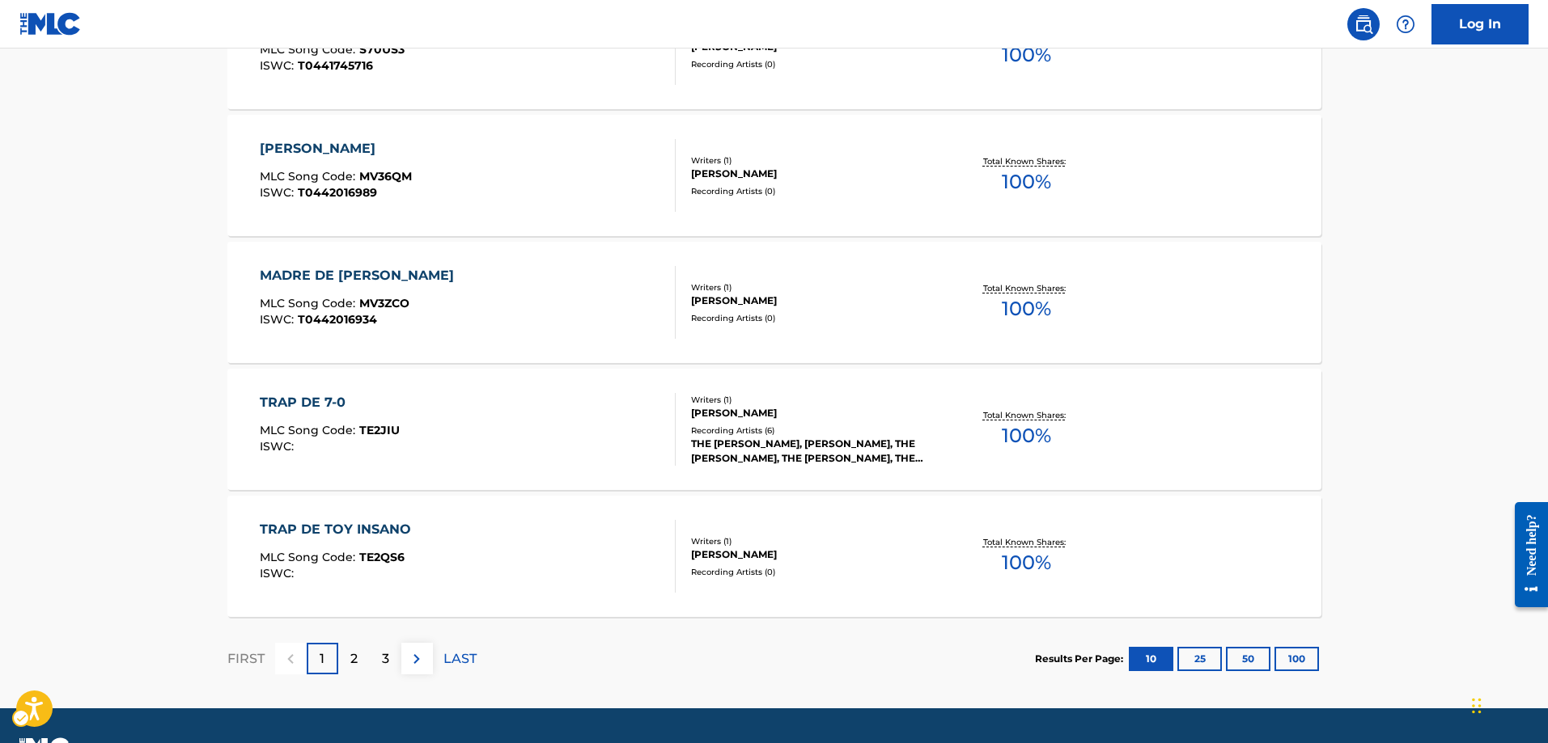
click at [356, 655] on p "2" at bounding box center [353, 659] width 7 height 19
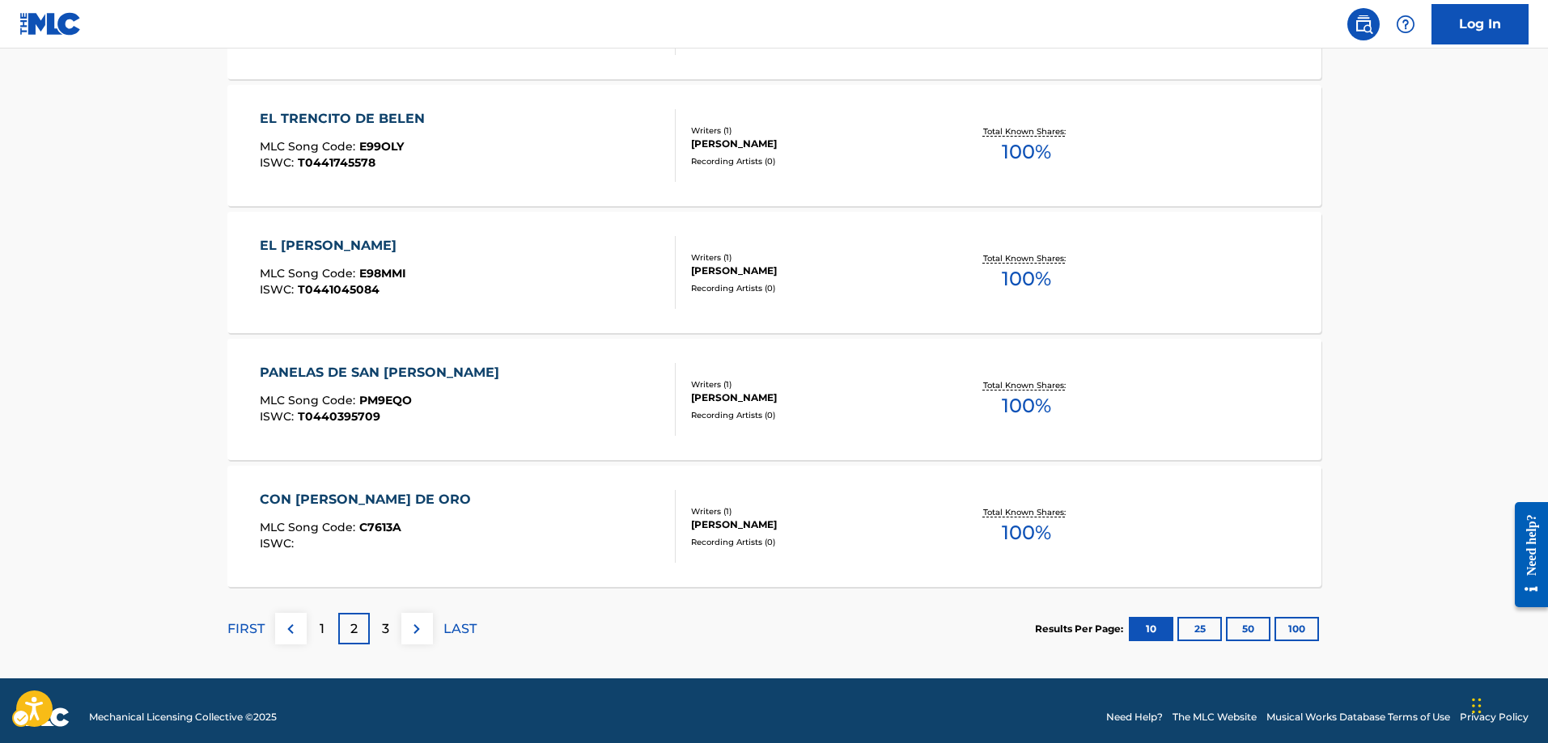
scroll to position [1337, 0]
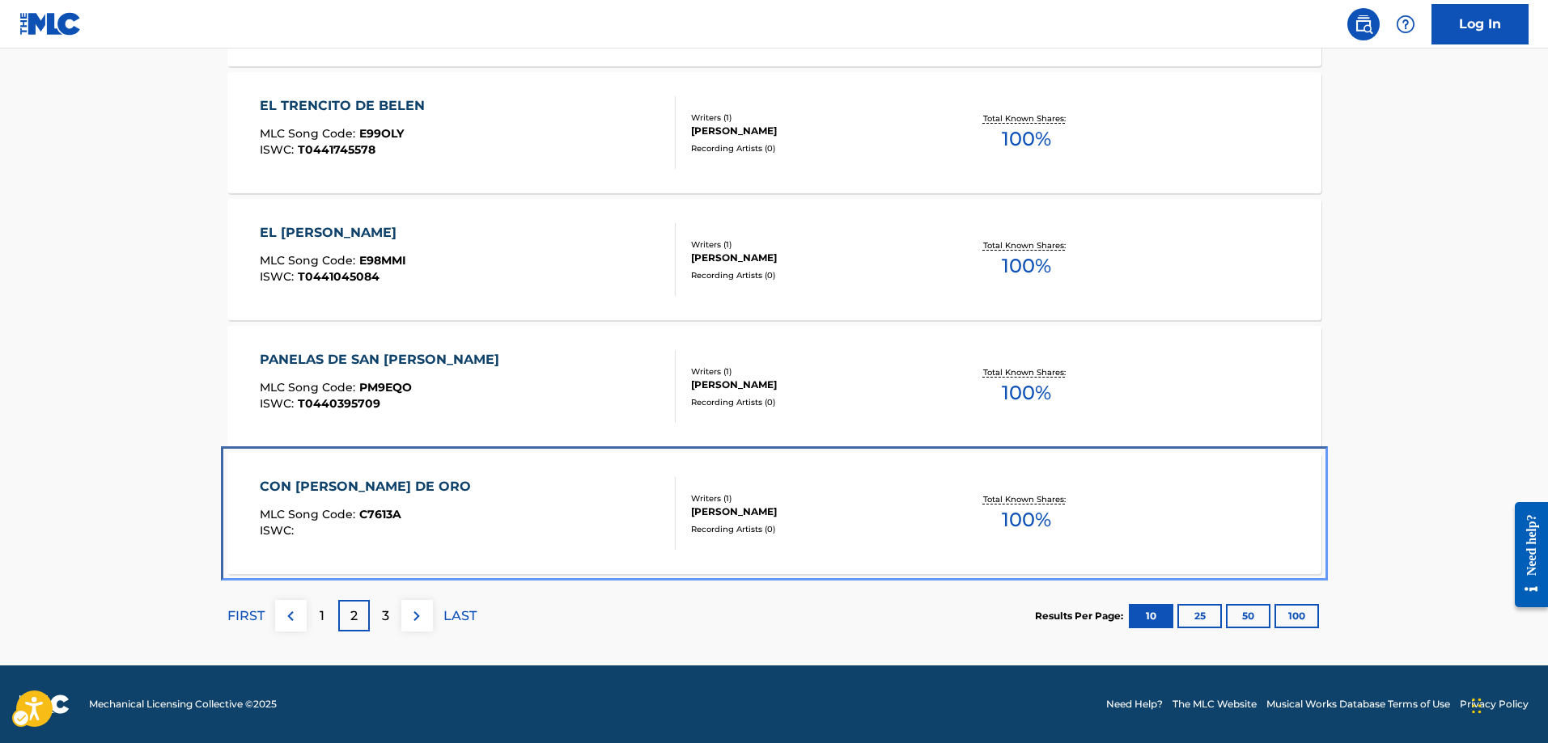
click at [383, 511] on span "C7613A" at bounding box center [380, 514] width 42 height 15
